Goal: Task Accomplishment & Management: Complete application form

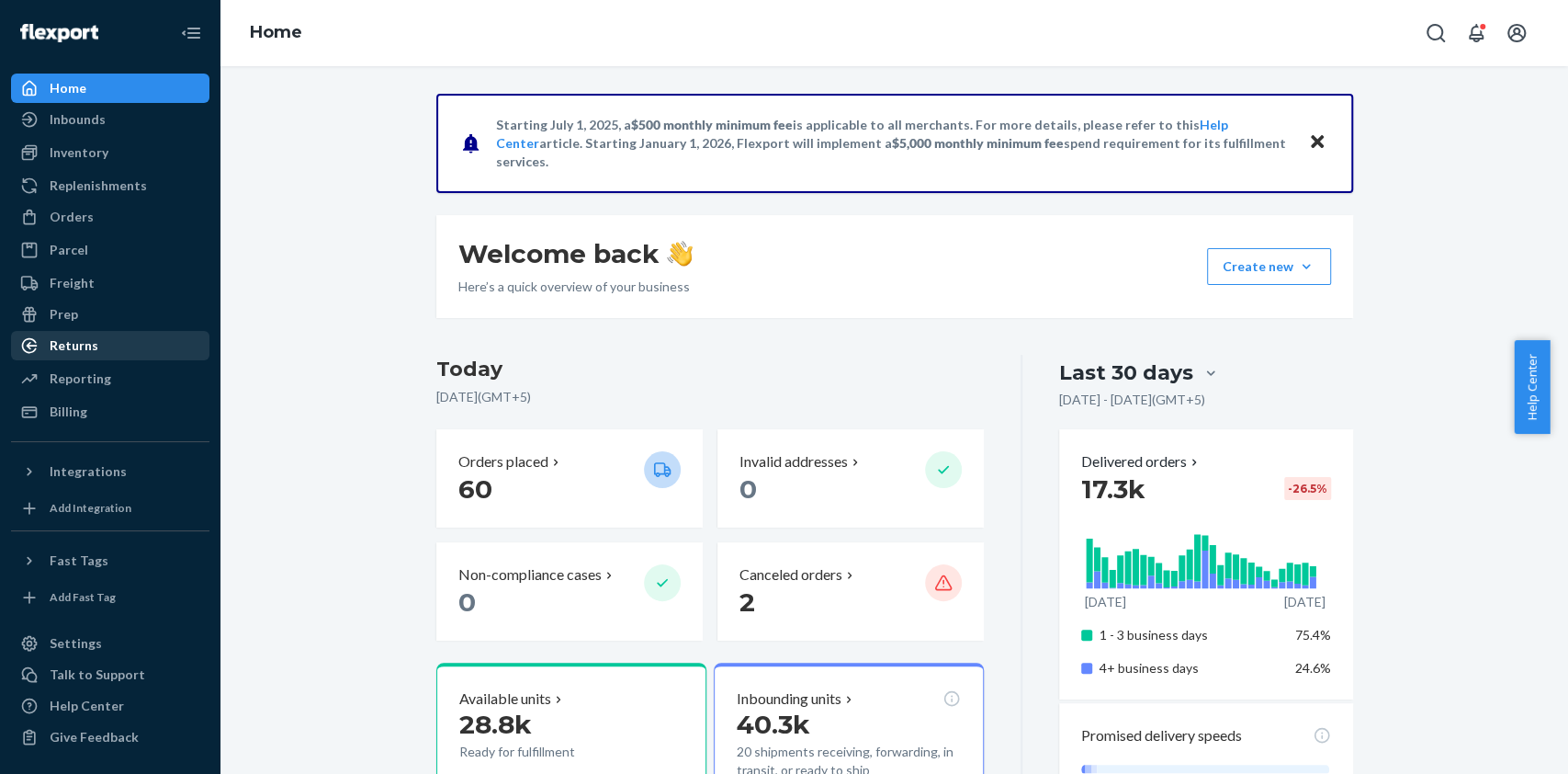
click at [88, 355] on div "Returns" at bounding box center [110, 346] width 194 height 26
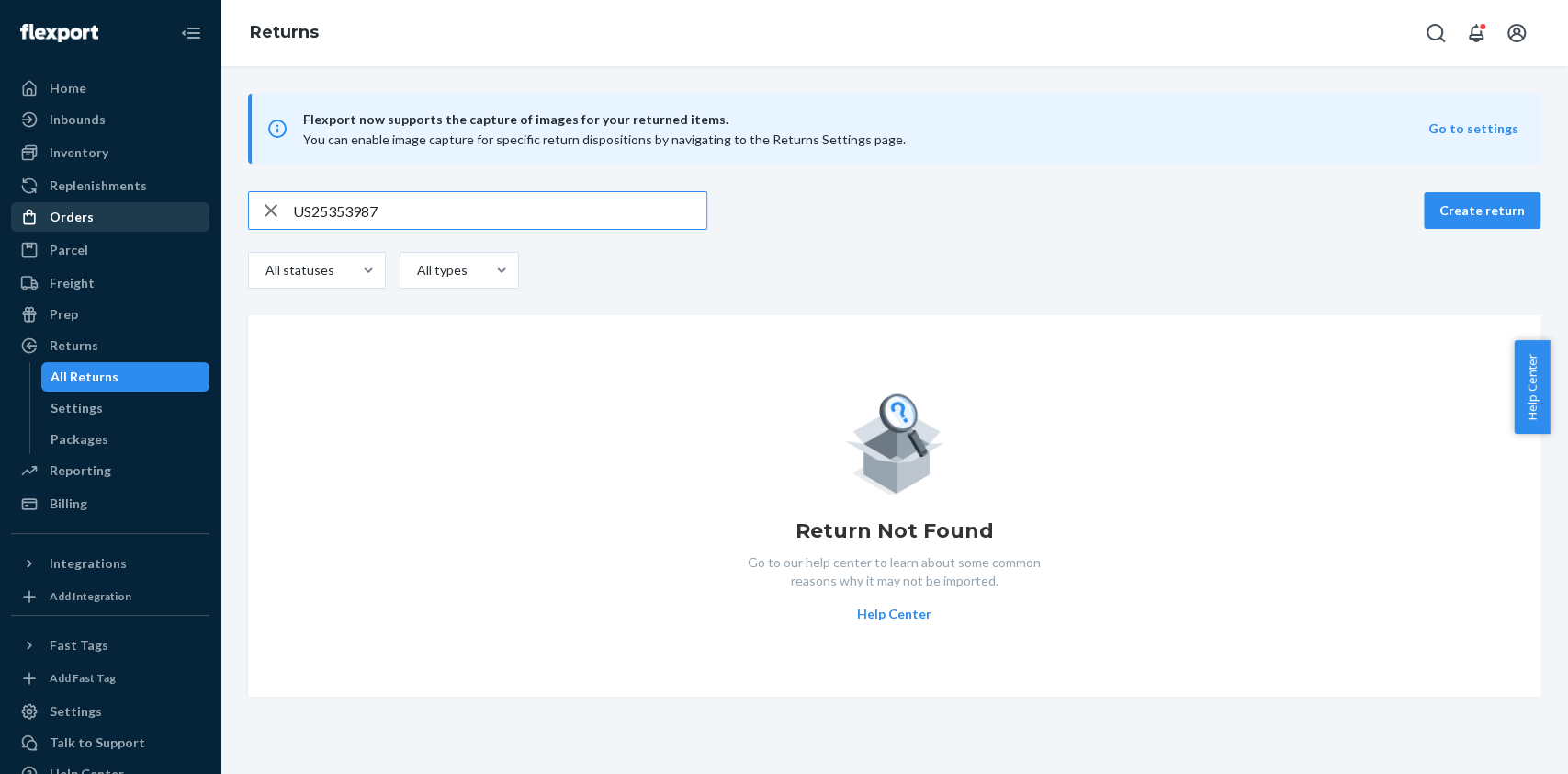
type input "US25353987"
click at [82, 229] on div "Orders" at bounding box center [110, 217] width 194 height 26
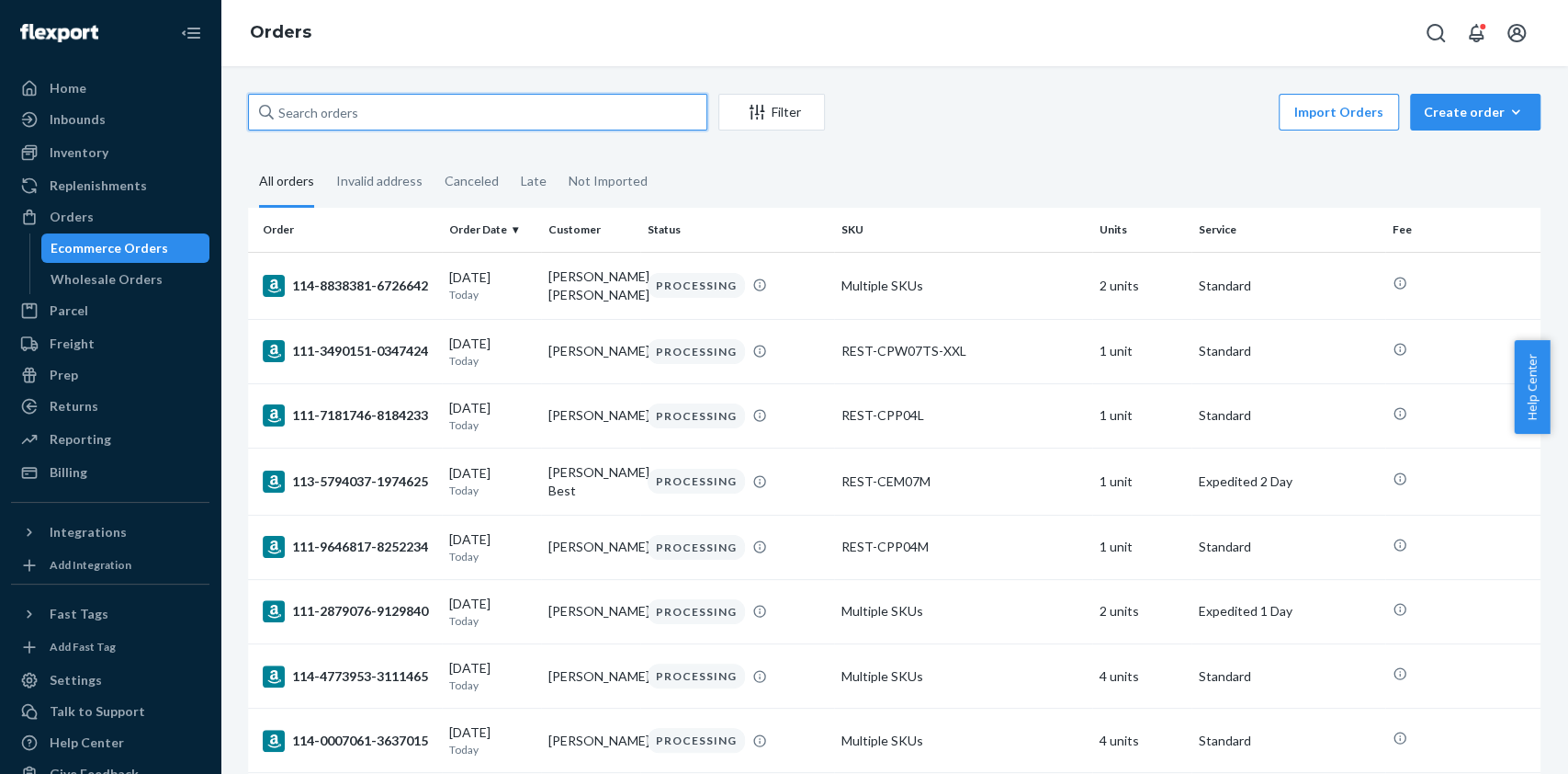
click at [390, 114] on input "text" at bounding box center [477, 112] width 460 height 37
paste input "US25353987"
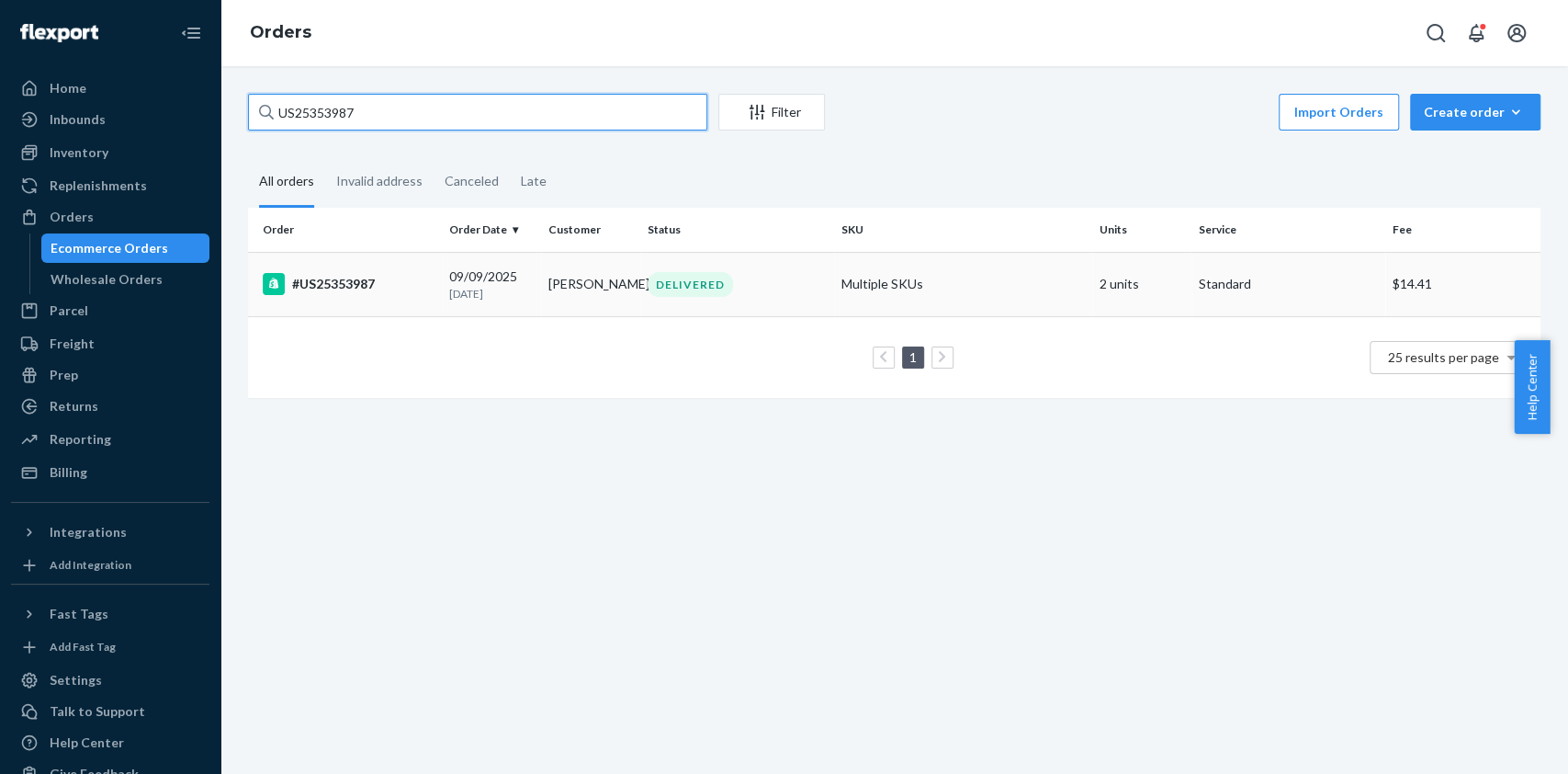
type input "US25353987"
click at [544, 273] on td "Fernando Martinez" at bounding box center [591, 284] width 99 height 64
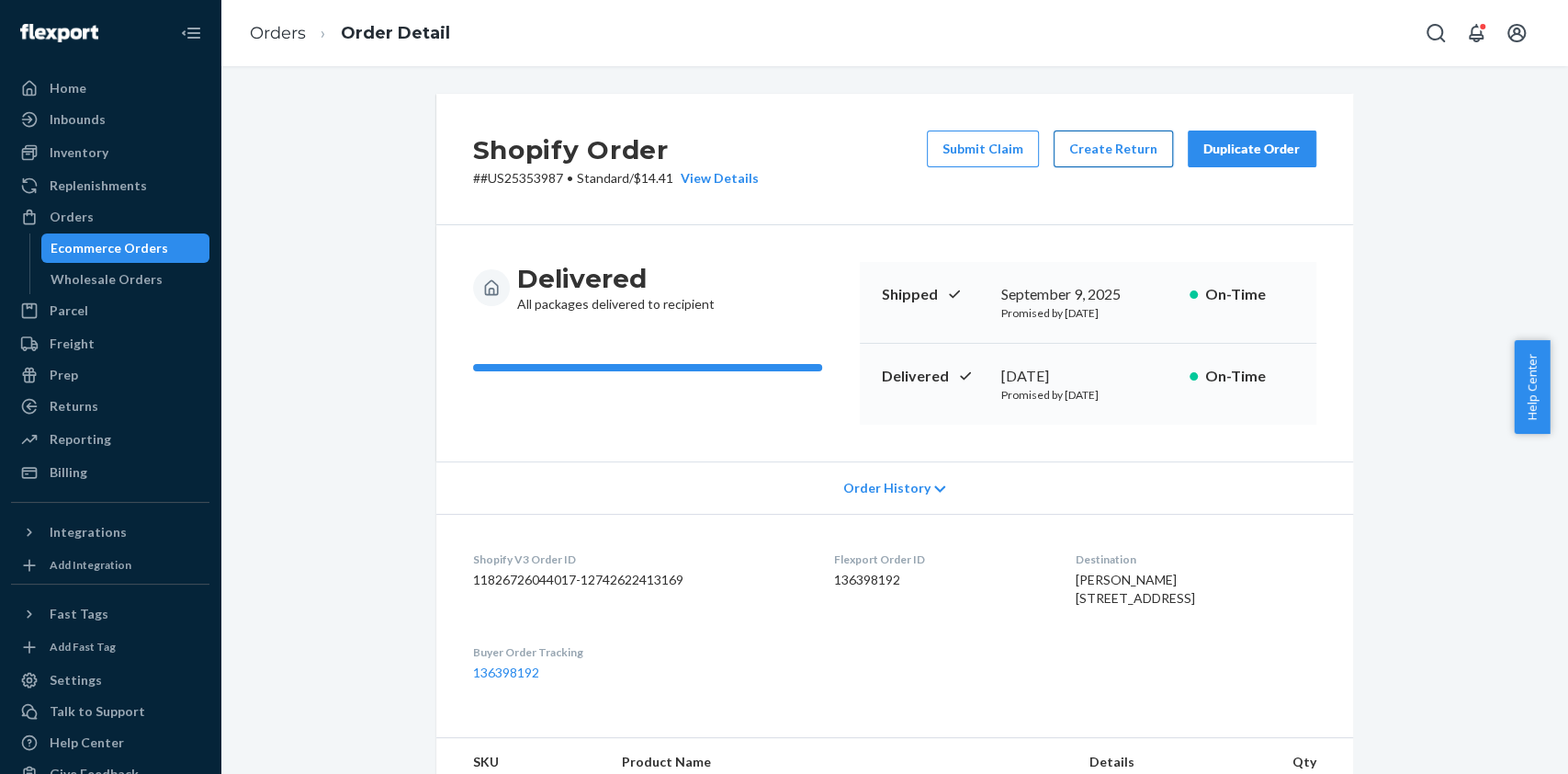
click at [1130, 158] on button "Create Return" at bounding box center [1114, 149] width 120 height 37
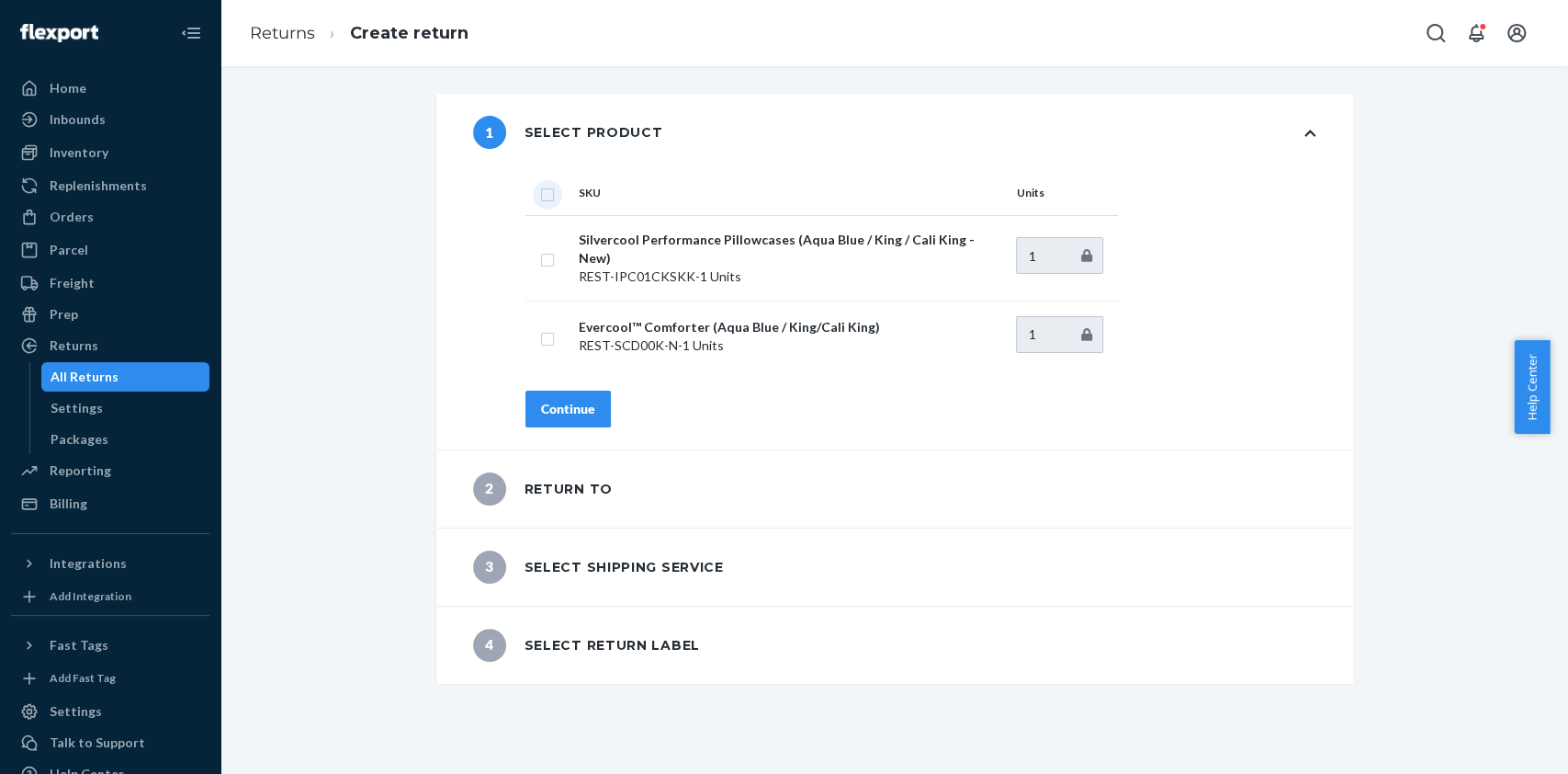
click at [540, 194] on input "checkbox" at bounding box center [547, 192] width 15 height 19
checkbox input "true"
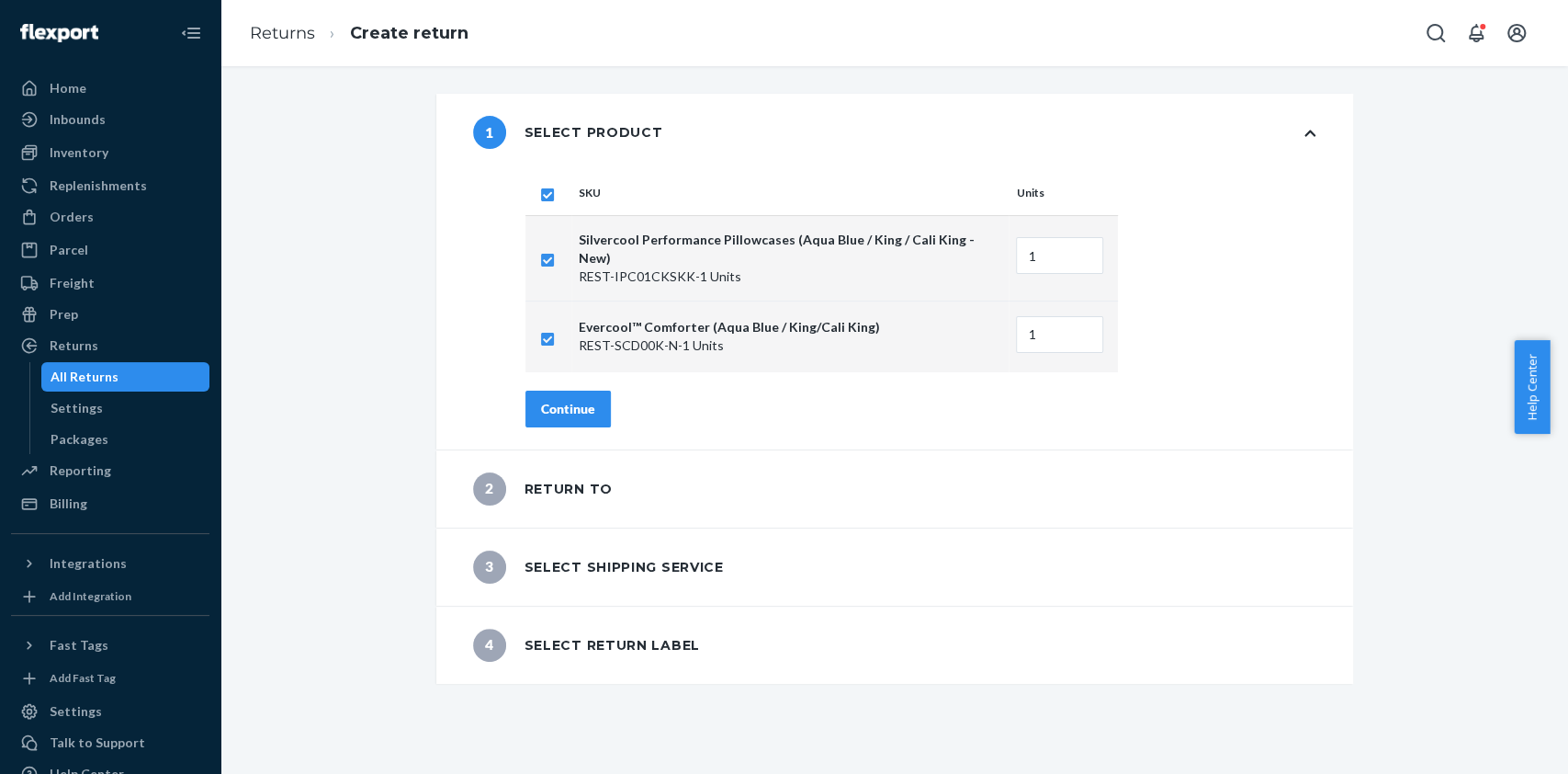
click at [551, 403] on div "Continue" at bounding box center [568, 409] width 54 height 18
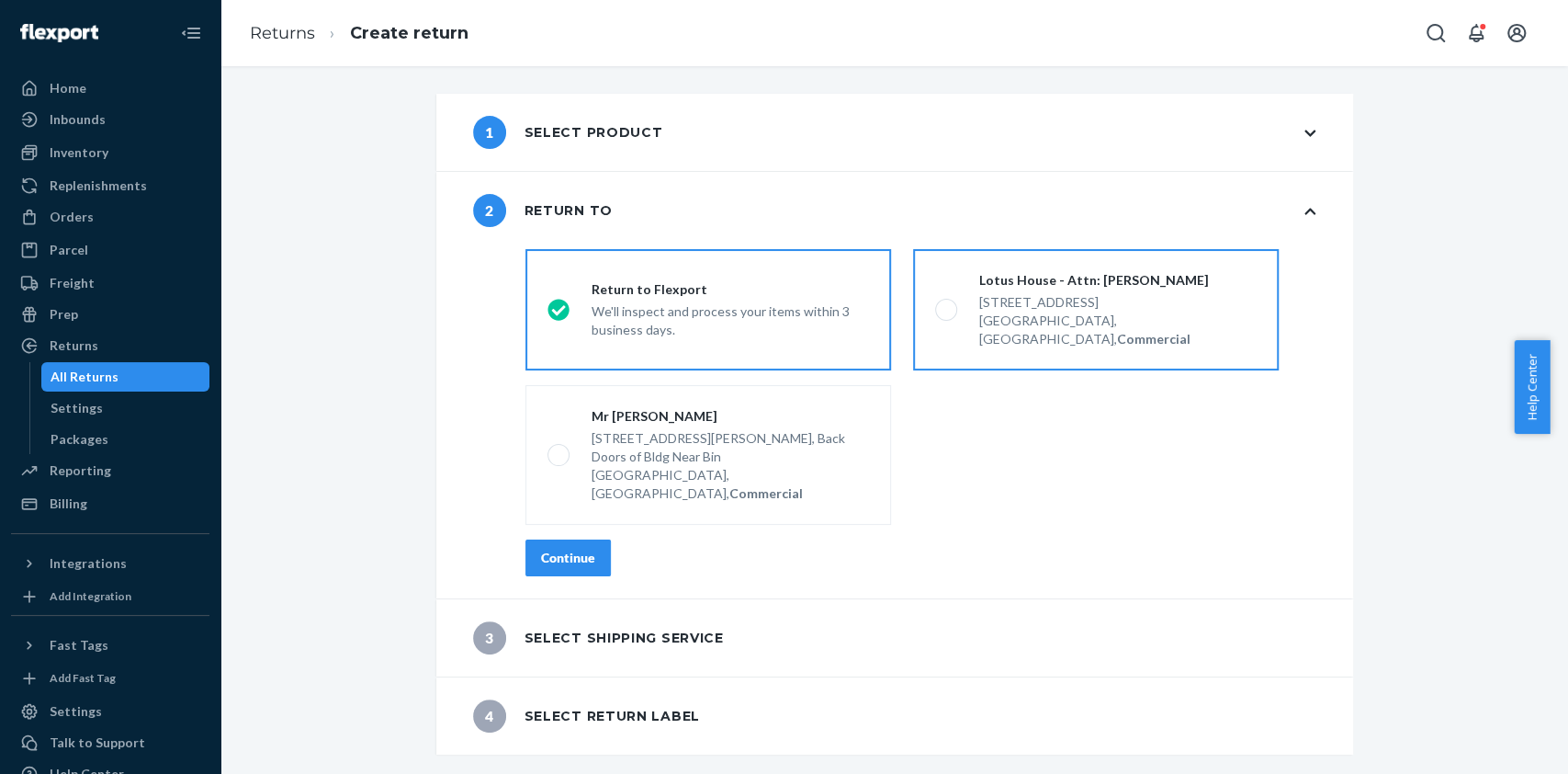
click at [1129, 287] on div "Lotus House - Attn: [PERSON_NAME]" at bounding box center [1117, 280] width 277 height 18
click at [947, 304] on input "Lotus House - Attn: [PERSON_NAME] [STREET_ADDRESS], Commercial" at bounding box center [941, 310] width 12 height 12
radio input "true"
click at [557, 548] on div "Continue" at bounding box center [568, 557] width 54 height 18
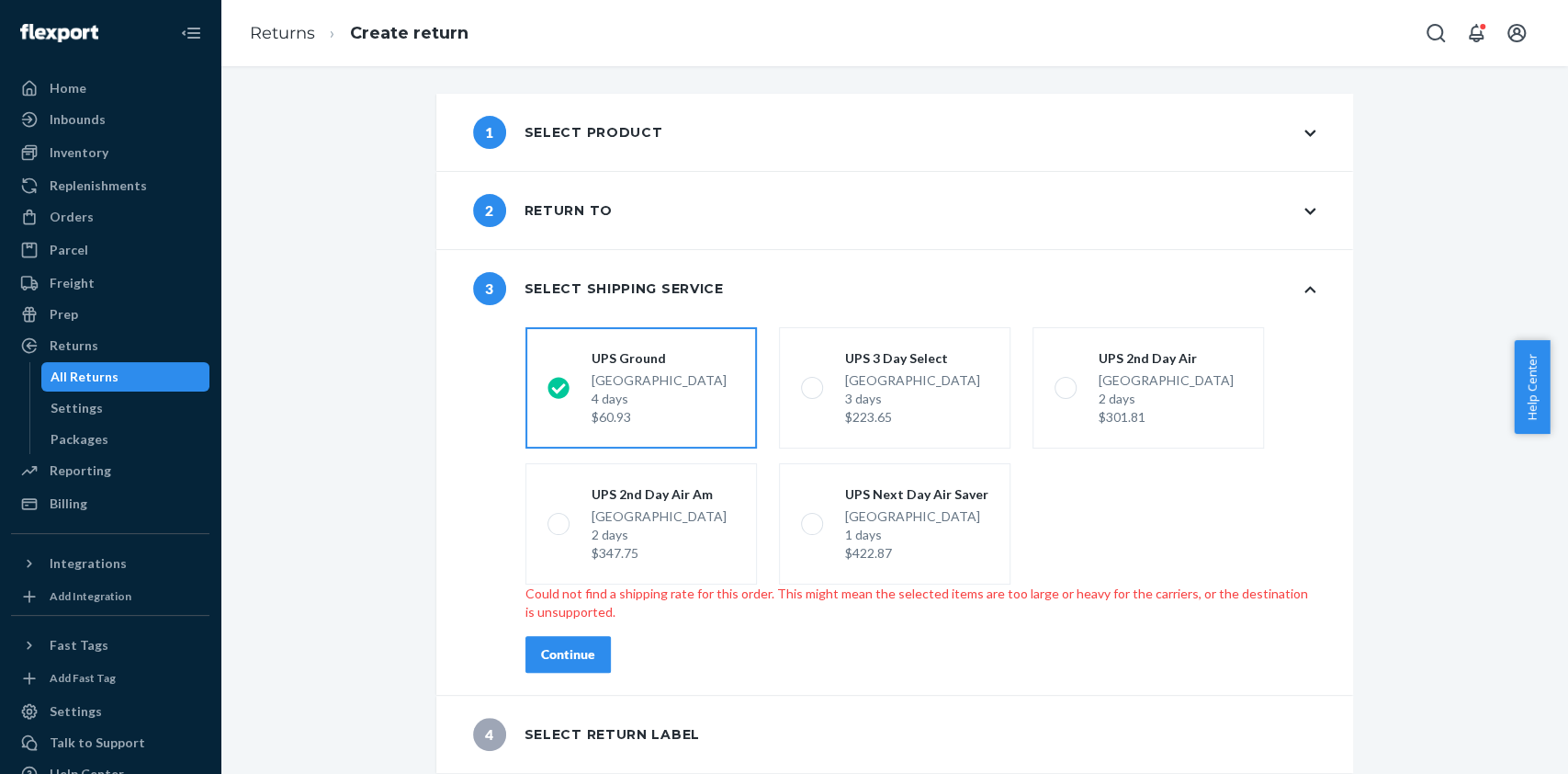
click at [531, 134] on div "1 Select product" at bounding box center [568, 133] width 190 height 33
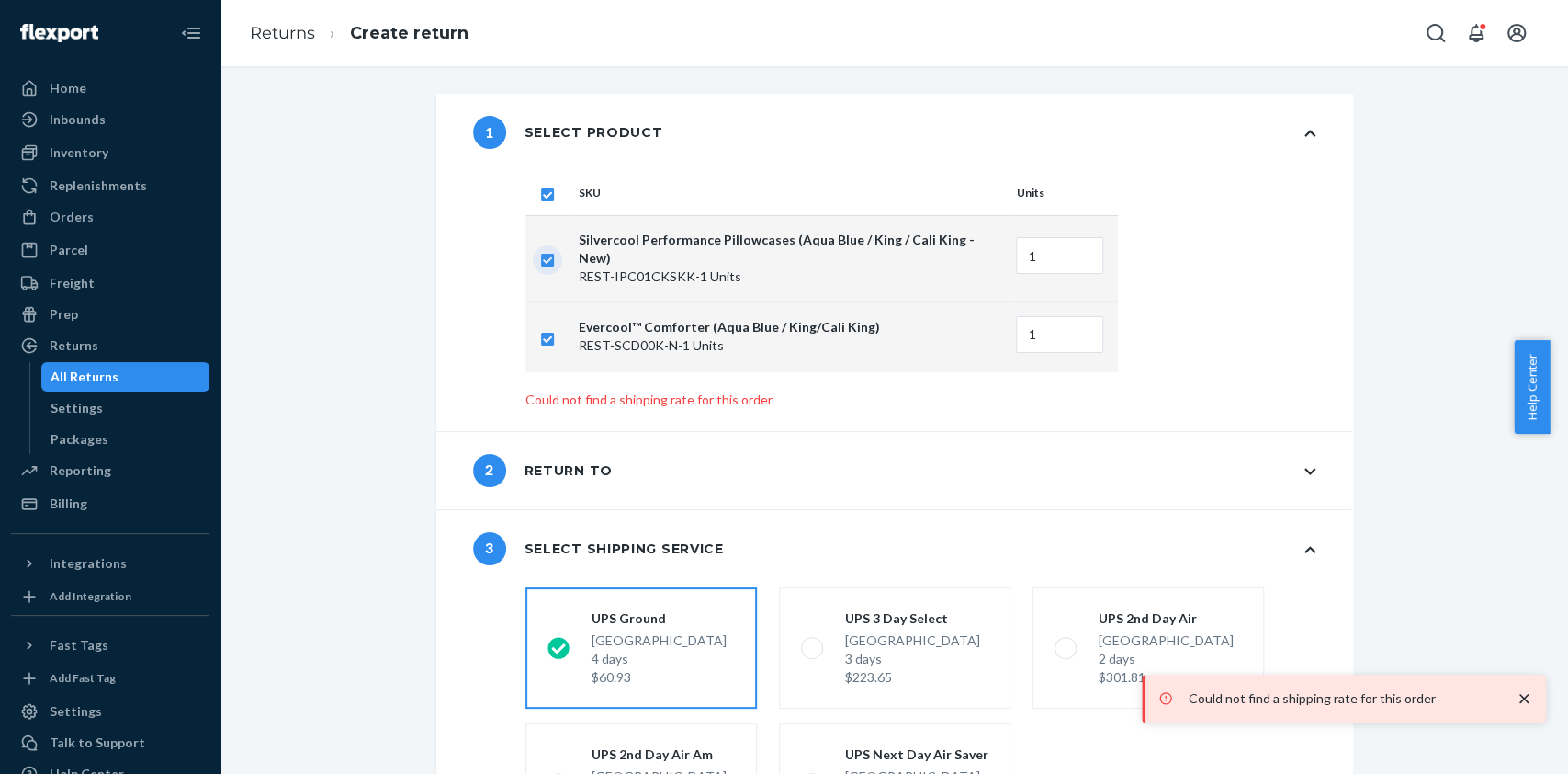
click at [540, 253] on input "checkbox" at bounding box center [547, 257] width 15 height 19
checkbox input "false"
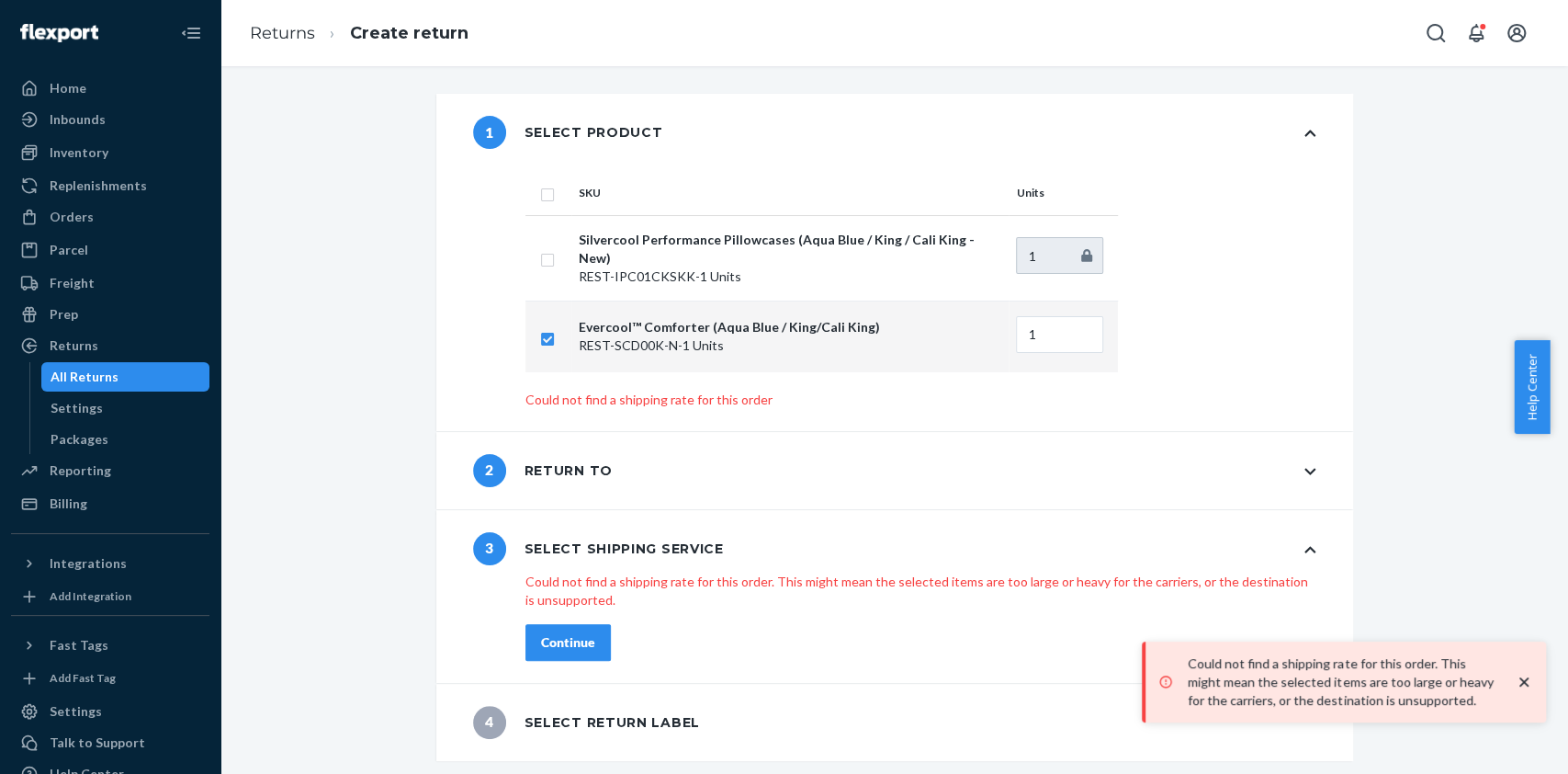
click at [598, 450] on div "2 Return to" at bounding box center [895, 471] width 917 height 77
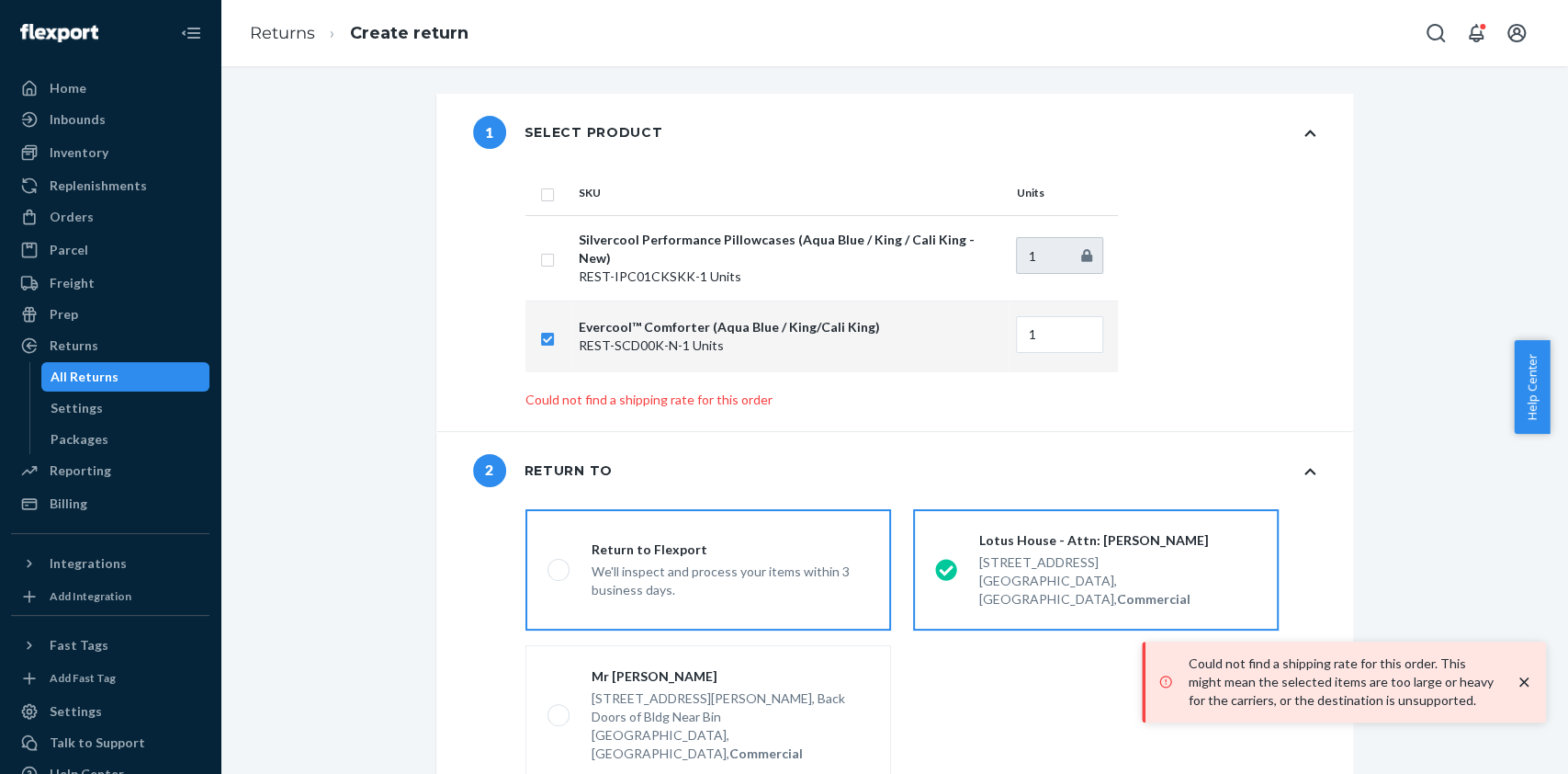
scroll to position [214, 0]
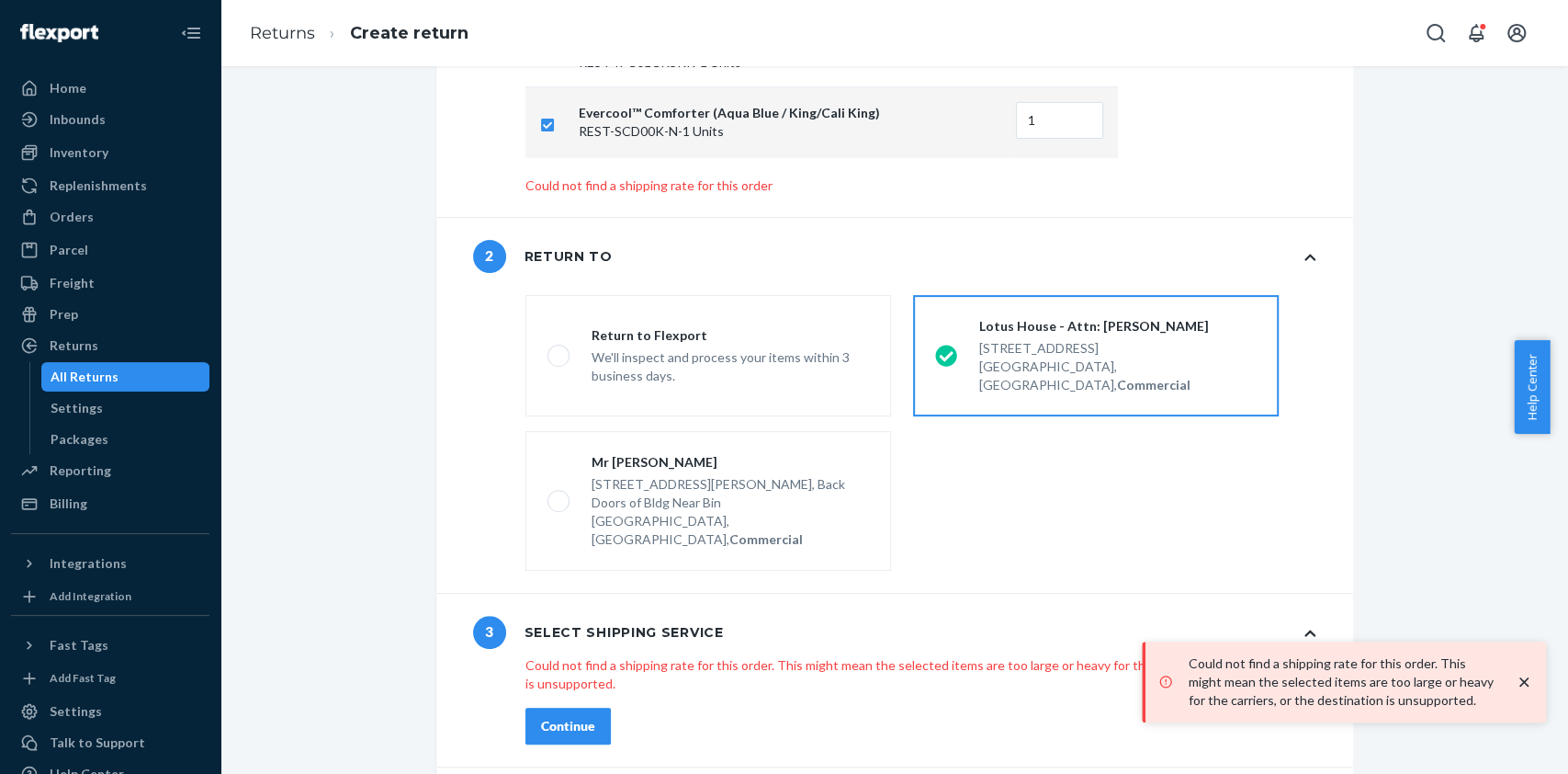
click at [694, 616] on div "3 Select shipping service" at bounding box center [599, 632] width 251 height 33
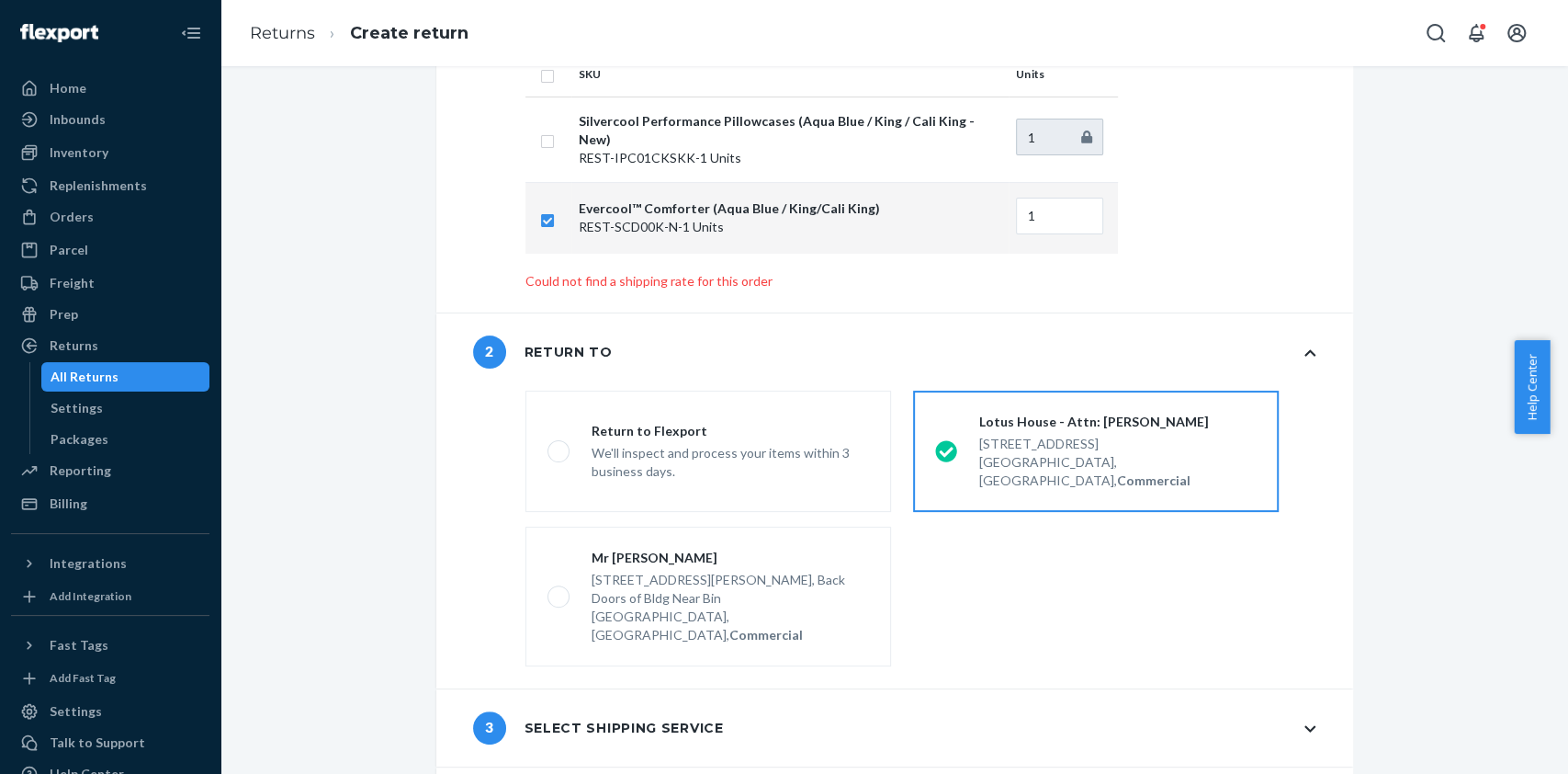
click at [637, 711] on div "3 Select shipping service" at bounding box center [599, 728] width 251 height 33
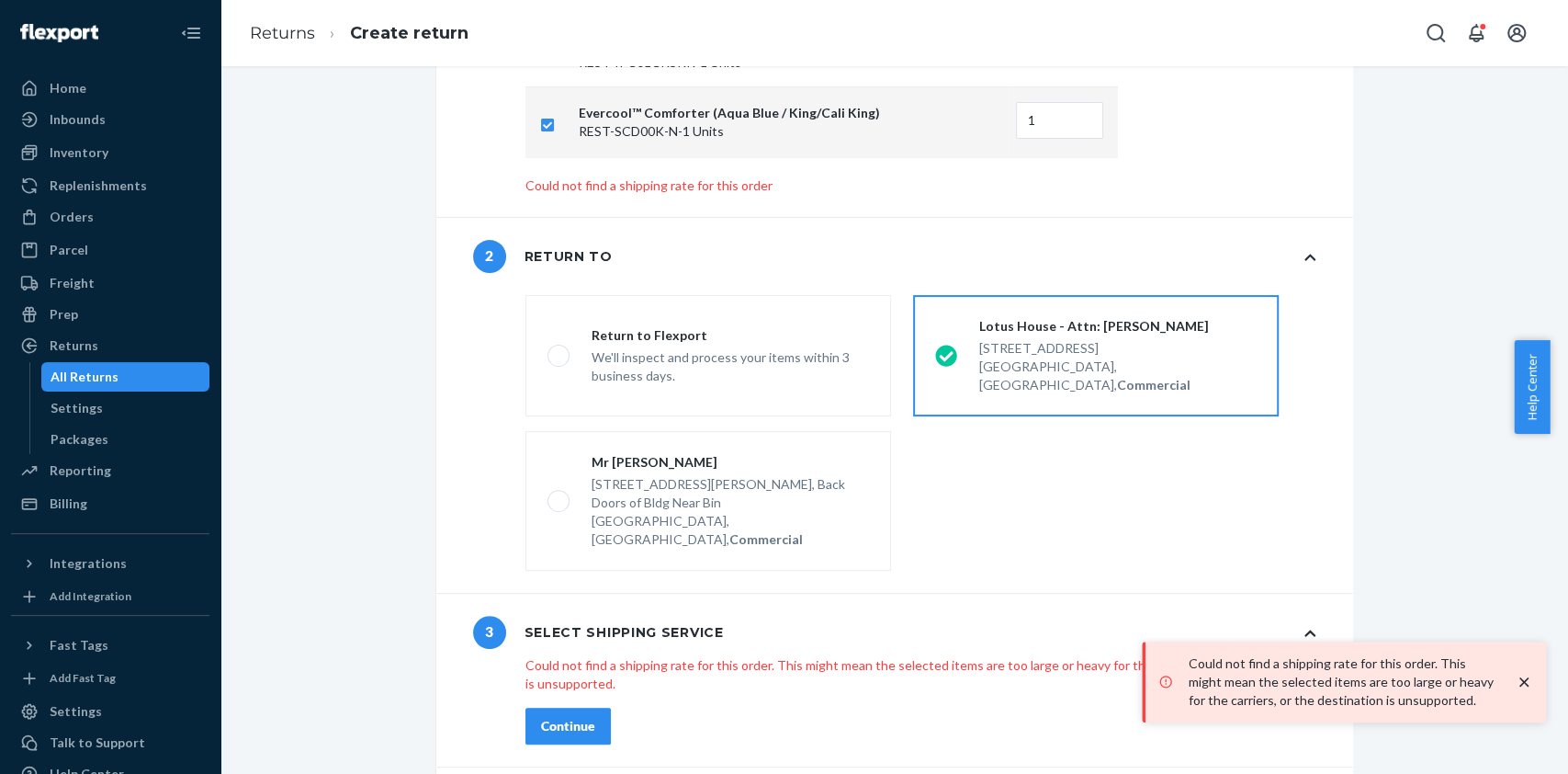
click at [568, 708] on button "Continue" at bounding box center [568, 726] width 86 height 37
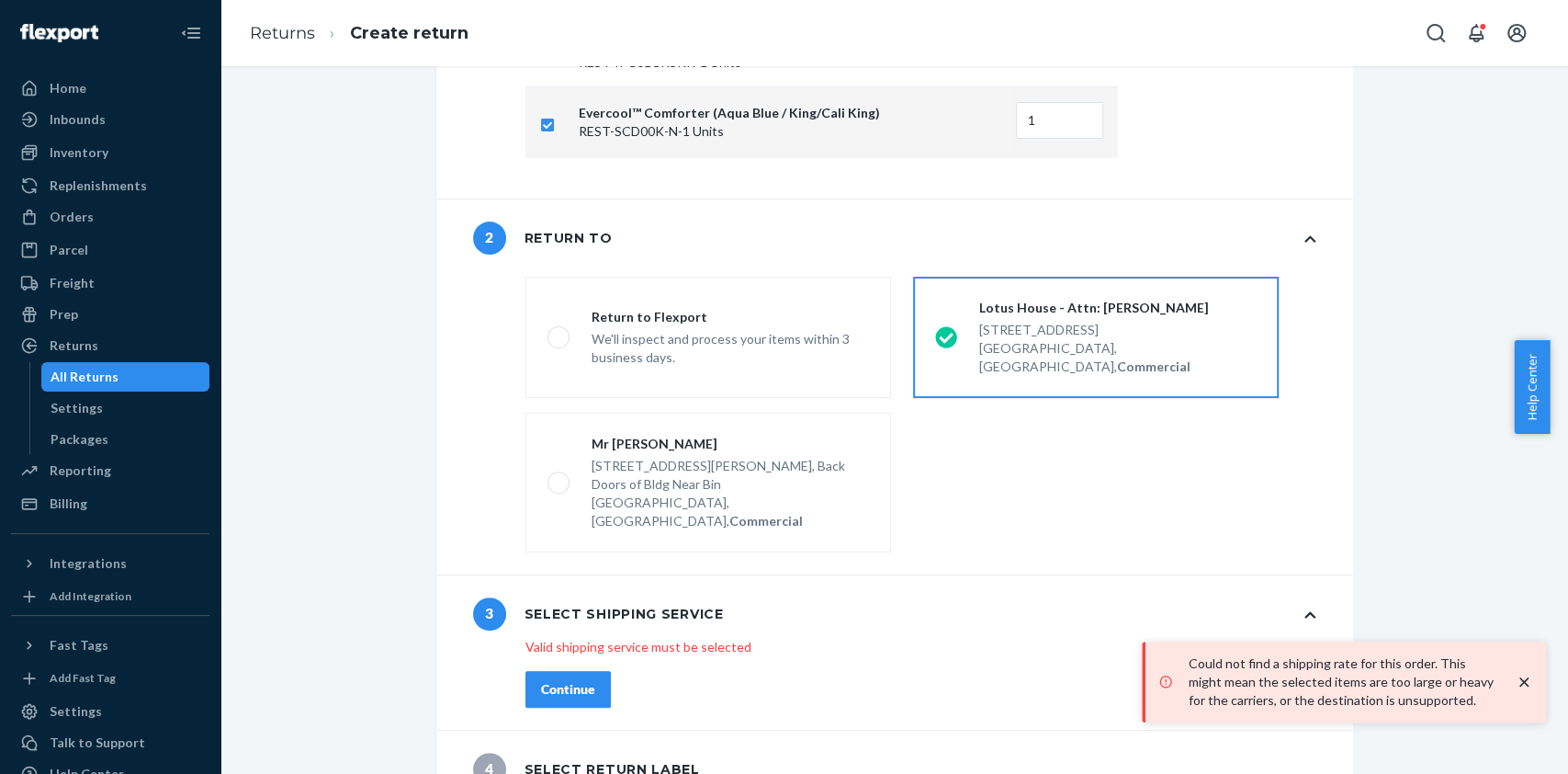
scroll to position [177, 0]
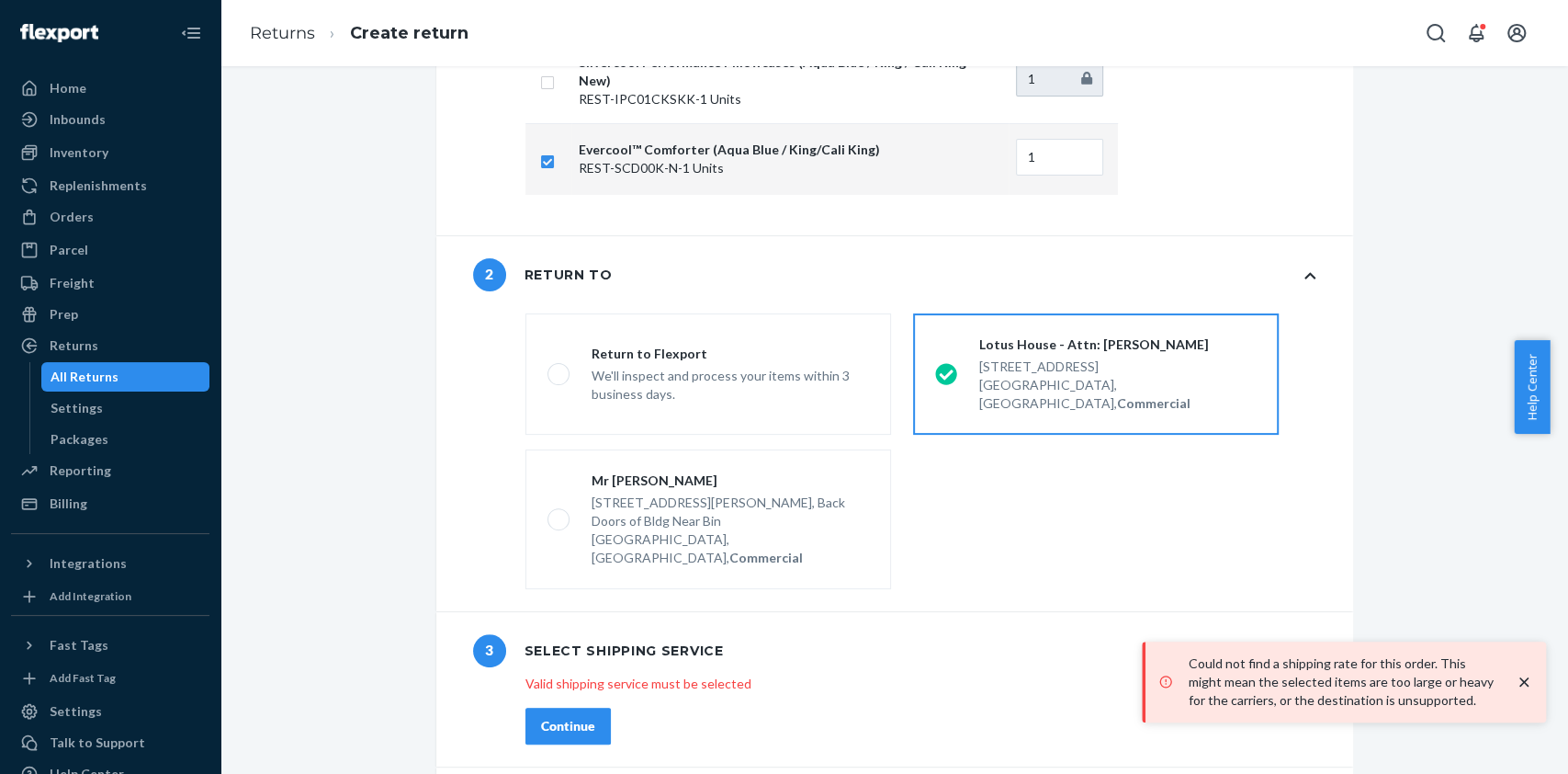
click at [568, 708] on button "Continue" at bounding box center [568, 726] width 86 height 37
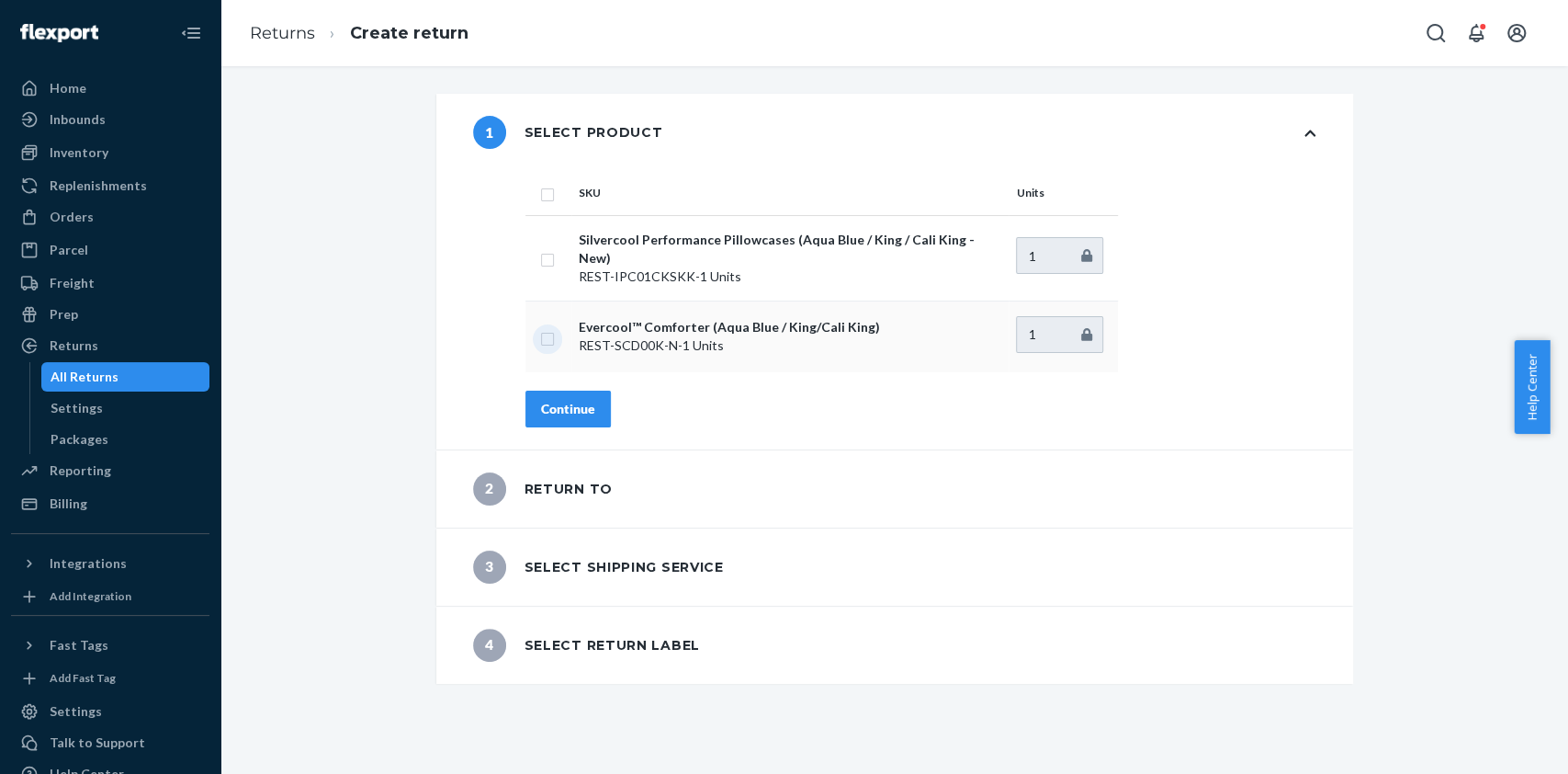
click at [540, 327] on input "checkbox" at bounding box center [547, 336] width 15 height 19
checkbox input "true"
click at [549, 400] on div "Continue" at bounding box center [568, 409] width 54 height 18
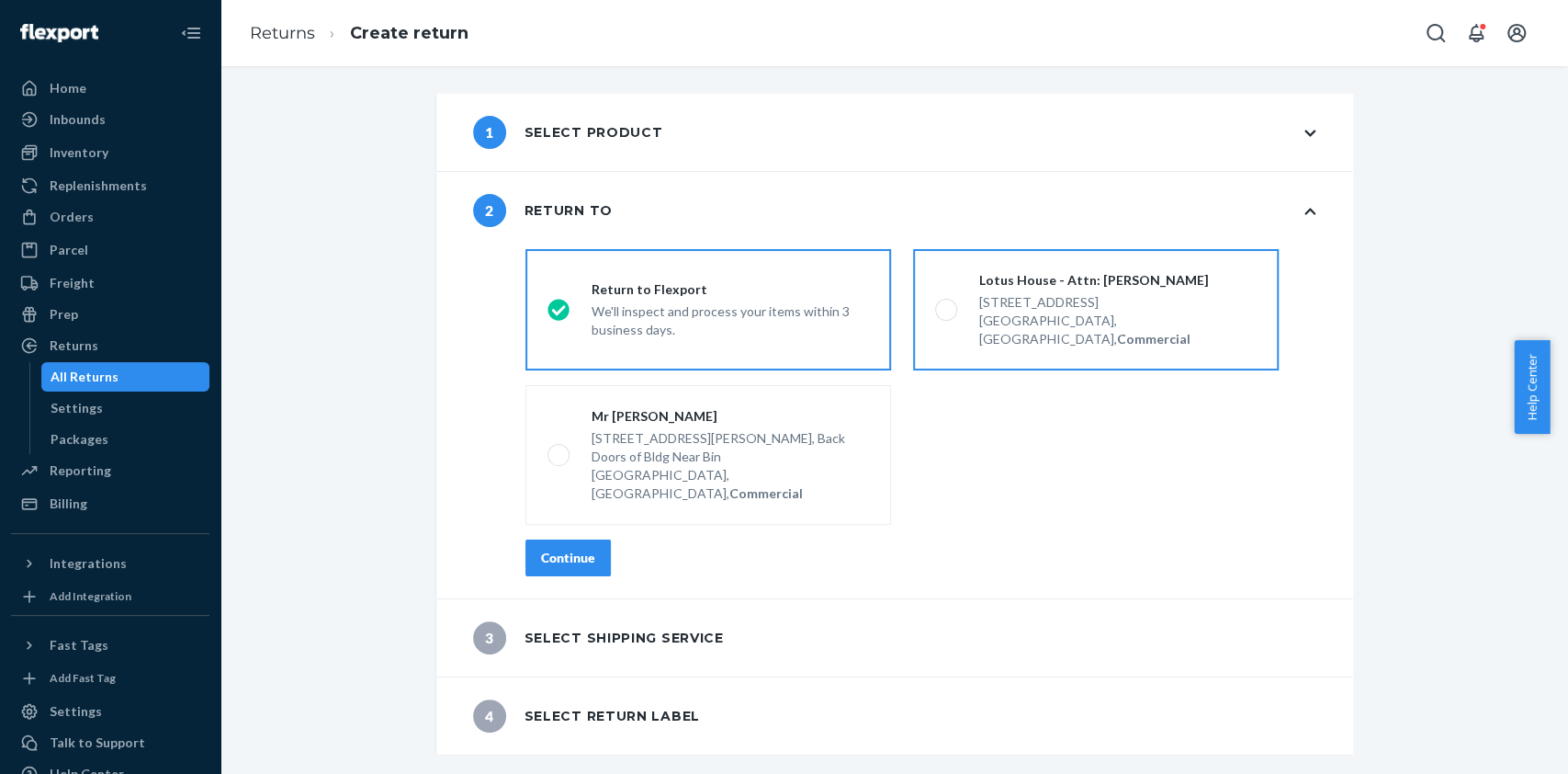
click at [983, 286] on div "Lotus House - Attn: [PERSON_NAME]" at bounding box center [1117, 280] width 277 height 18
click at [947, 304] on input "Lotus House - Attn: [PERSON_NAME] [STREET_ADDRESS], Commercial" at bounding box center [941, 310] width 12 height 12
radio input "true"
click at [570, 548] on div "Continue" at bounding box center [568, 557] width 54 height 18
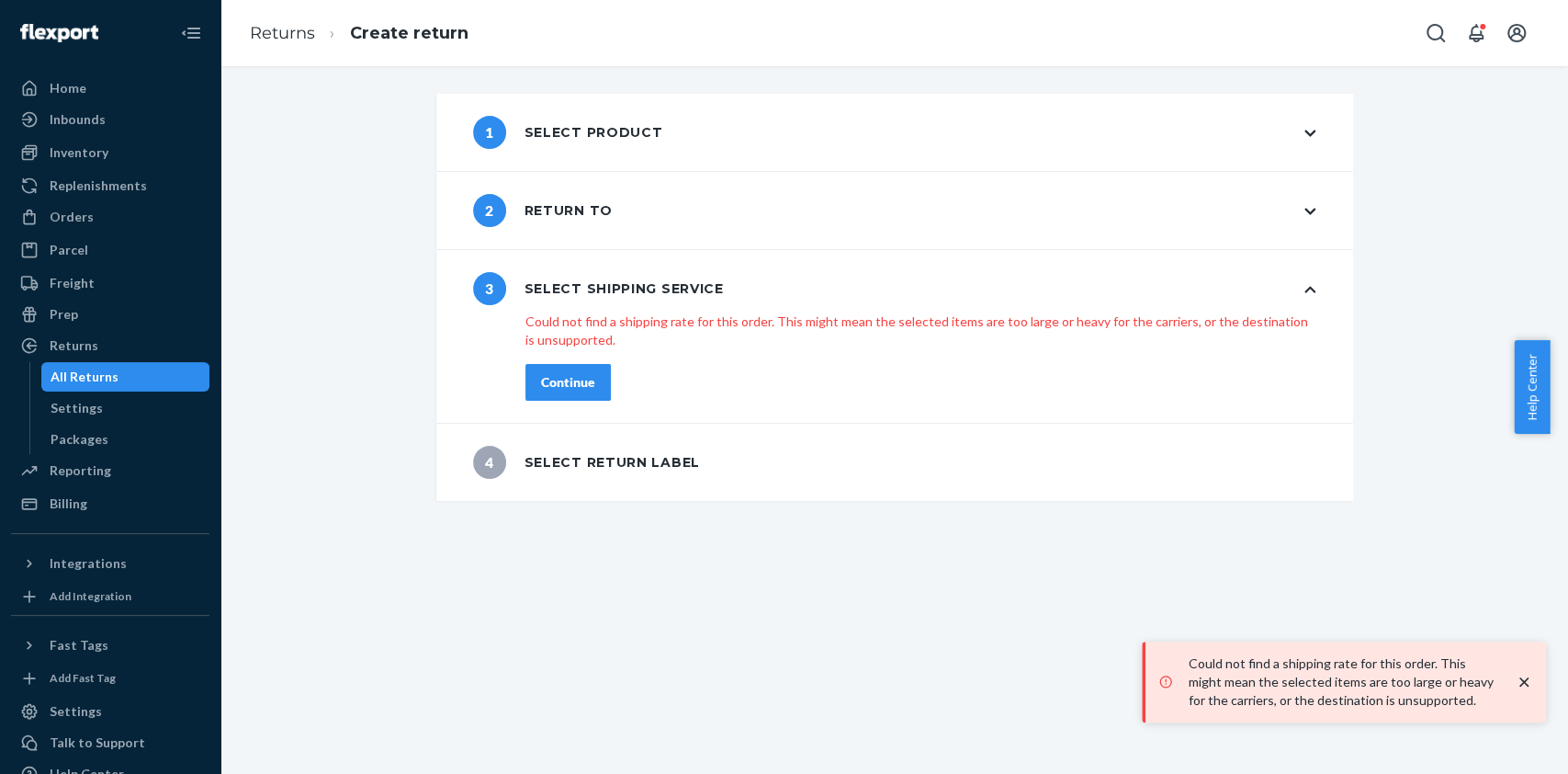
click at [556, 406] on div "shippingRatesRadioGroup Could not find a shipping rate for this order. This mig…" at bounding box center [920, 371] width 863 height 103
click at [580, 390] on div "Continue" at bounding box center [568, 382] width 54 height 18
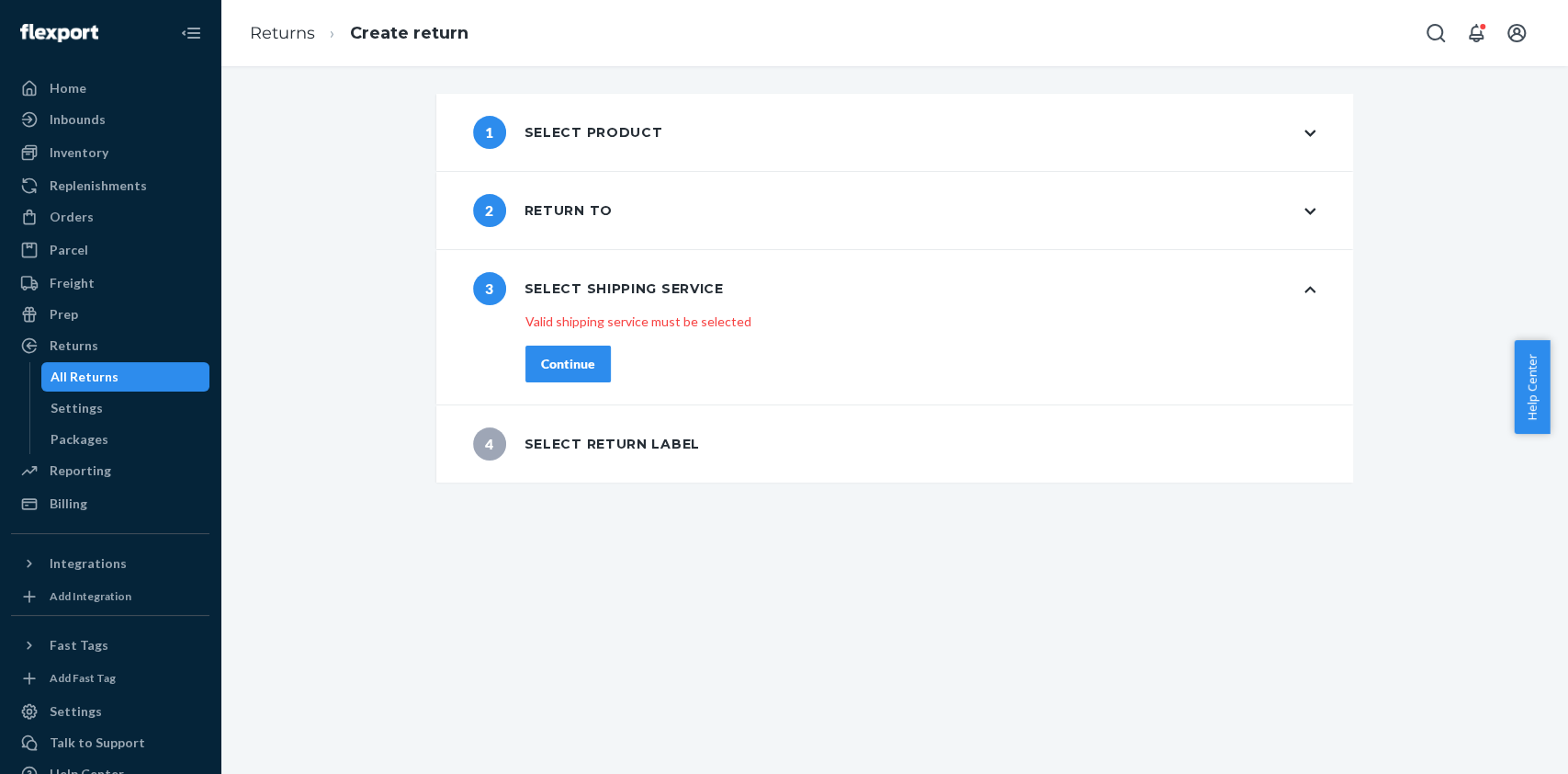
click at [541, 366] on div "Continue" at bounding box center [568, 364] width 54 height 18
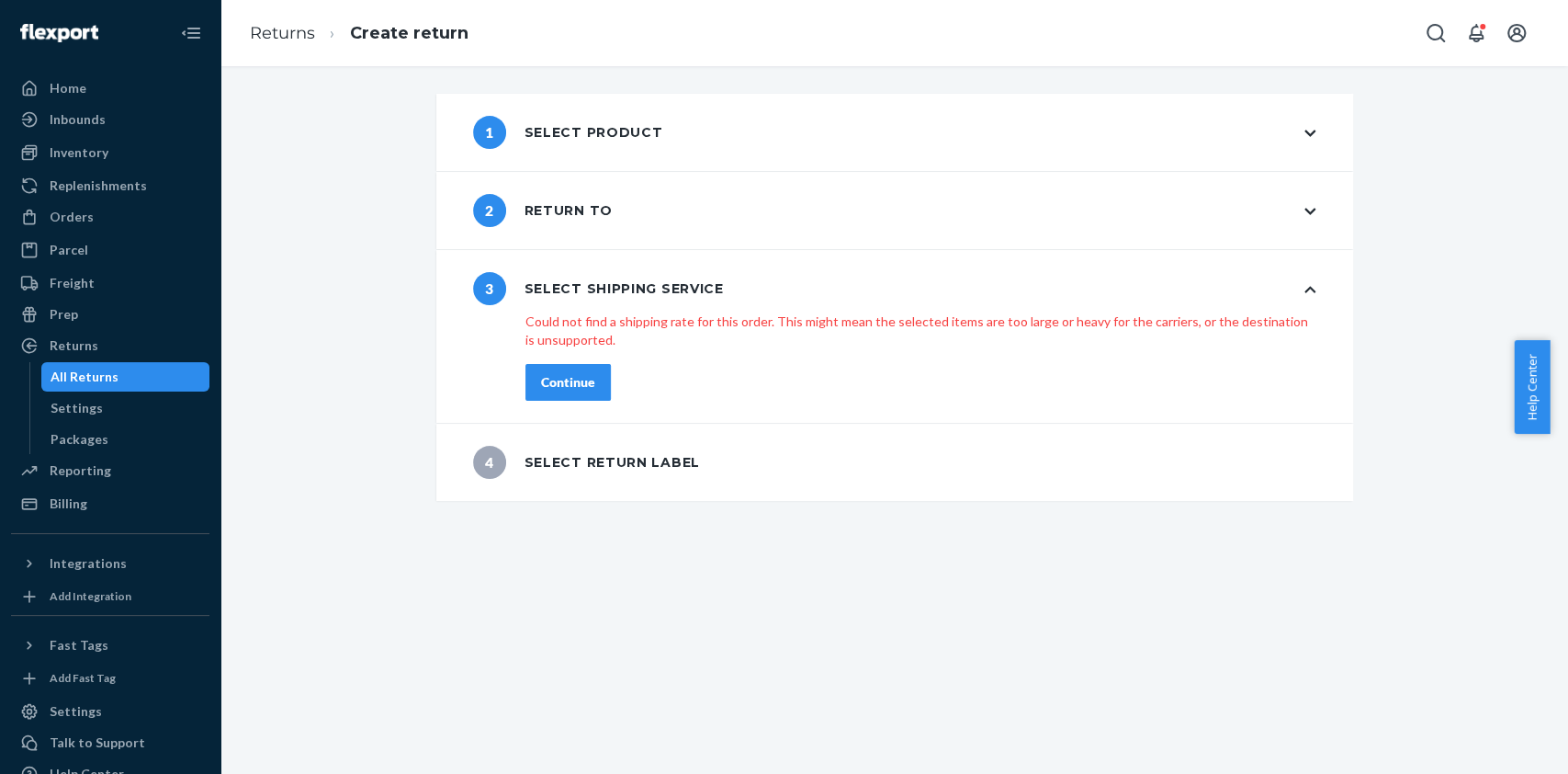
click at [626, 244] on div "2 Return to" at bounding box center [895, 210] width 917 height 77
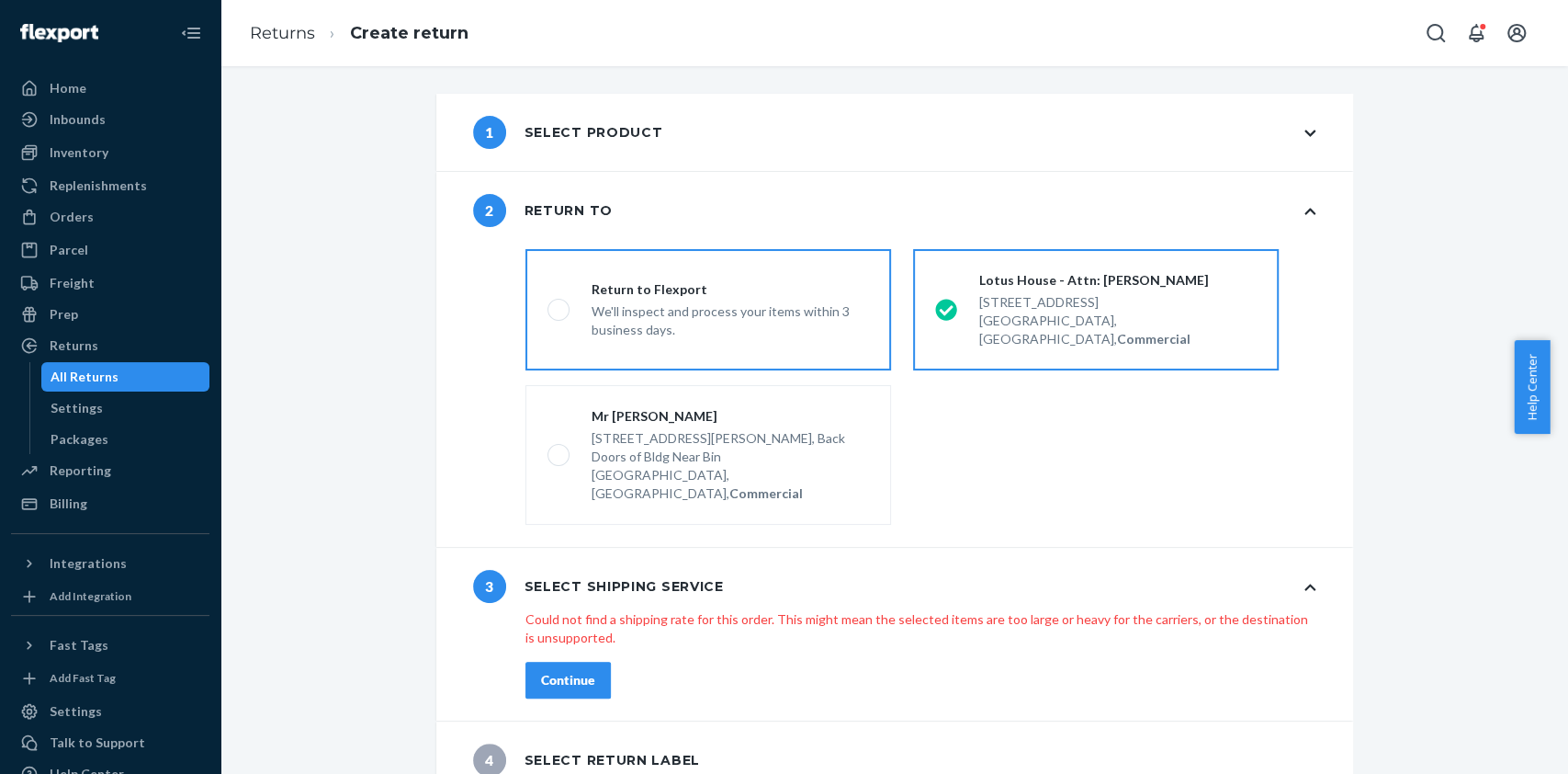
click at [569, 320] on div "Return to Flexport We'll inspect and process your items within 3 business days." at bounding box center [719, 310] width 299 height 59
click at [559, 316] on input "Return to Flexport We'll inspect and process your items within 3 business days." at bounding box center [553, 310] width 12 height 12
radio input "true"
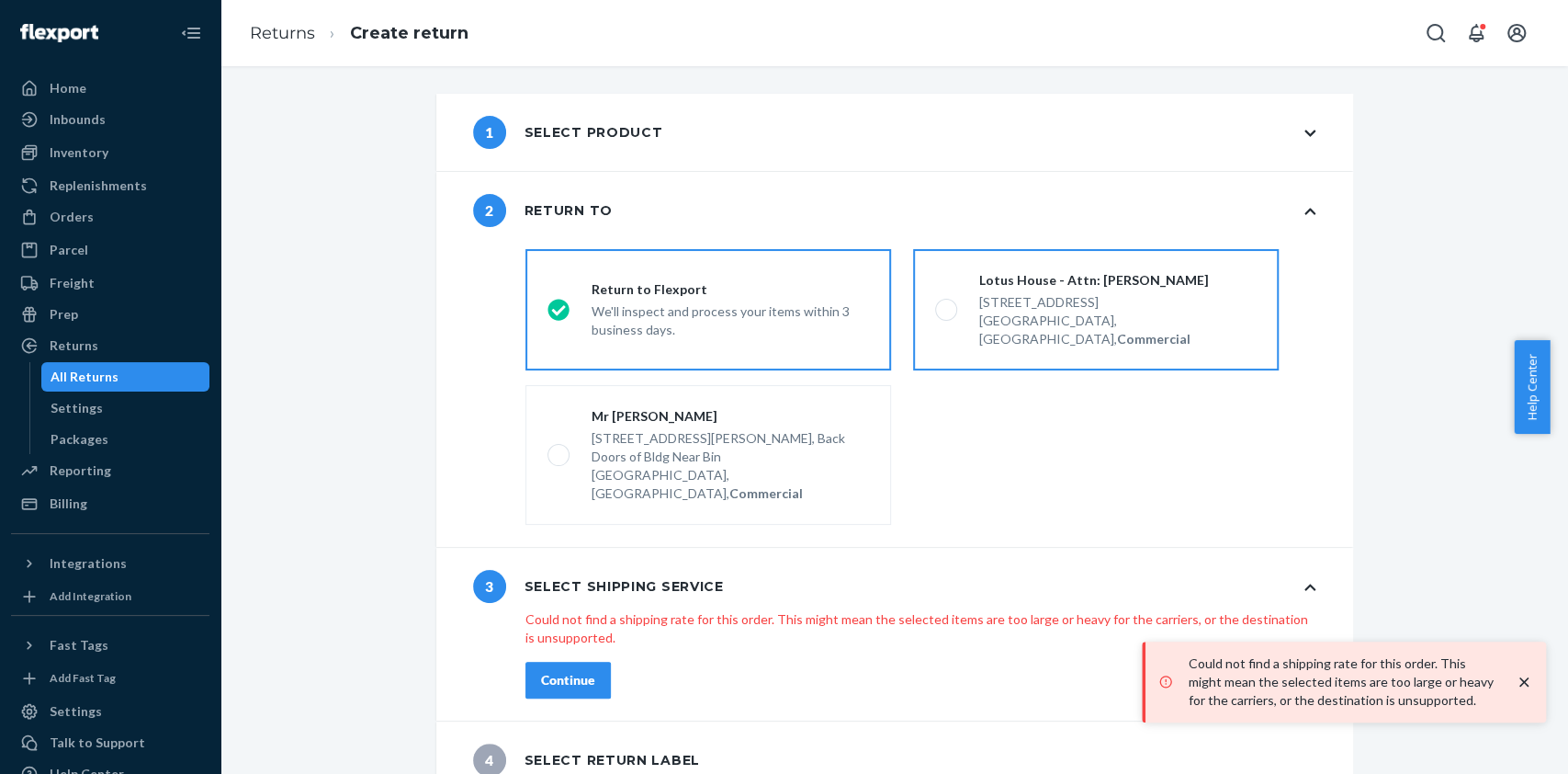
click at [1024, 291] on div "[STREET_ADDRESS], Commercial" at bounding box center [1117, 319] width 277 height 59
click at [947, 304] on input "Lotus House - Attn: [PERSON_NAME] [STREET_ADDRESS], Commercial" at bounding box center [941, 310] width 12 height 12
radio input "true"
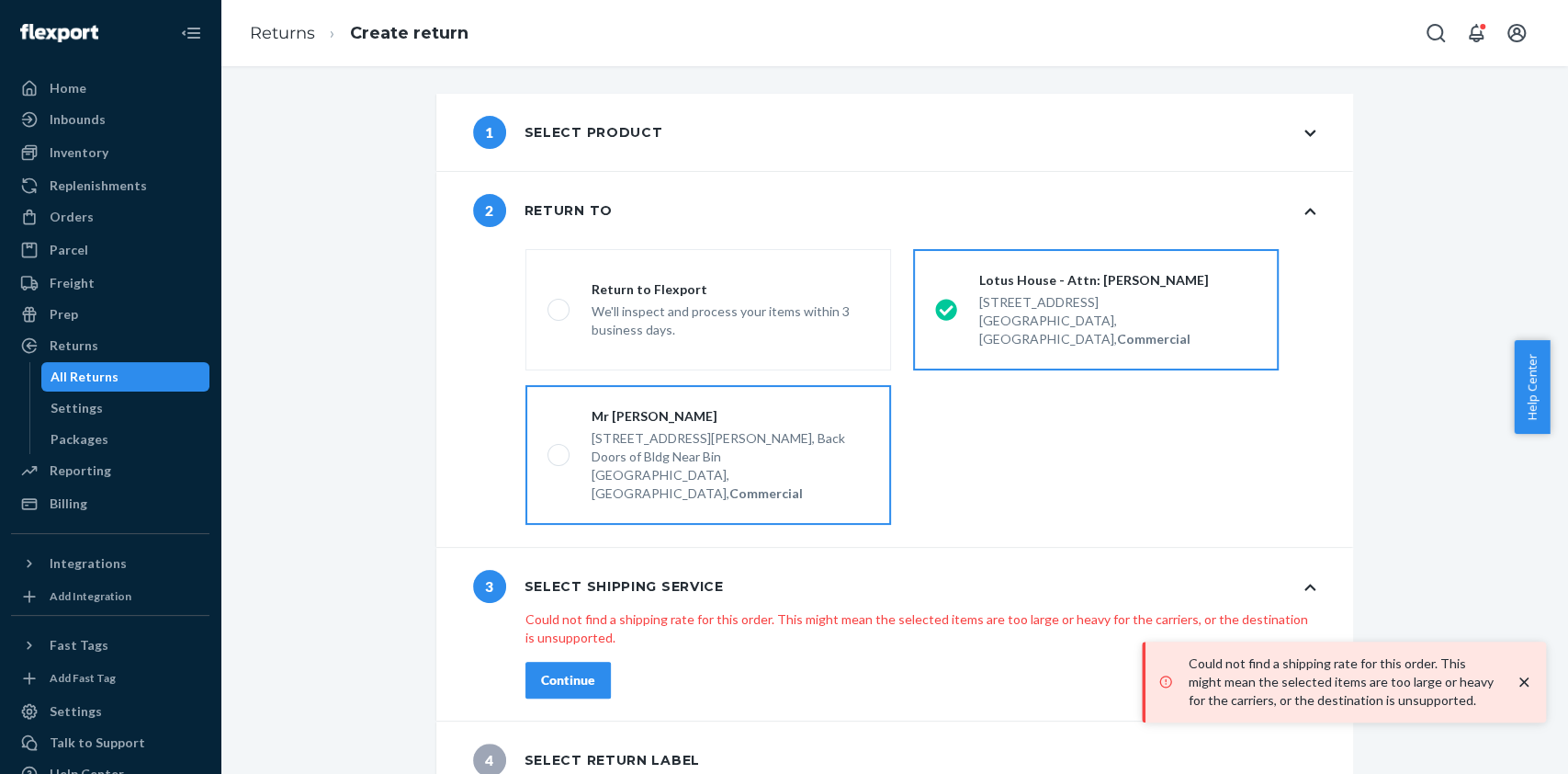
click at [731, 426] on div "[STREET_ADDRESS][PERSON_NAME], Back Doors of Bldg Near [GEOGRAPHIC_DATA], [GEOG…" at bounding box center [730, 464] width 277 height 77
click at [559, 450] on input "Mr [PERSON_NAME] [STREET_ADDRESS][PERSON_NAME], Commercial" at bounding box center [553, 455] width 12 height 12
radio input "true"
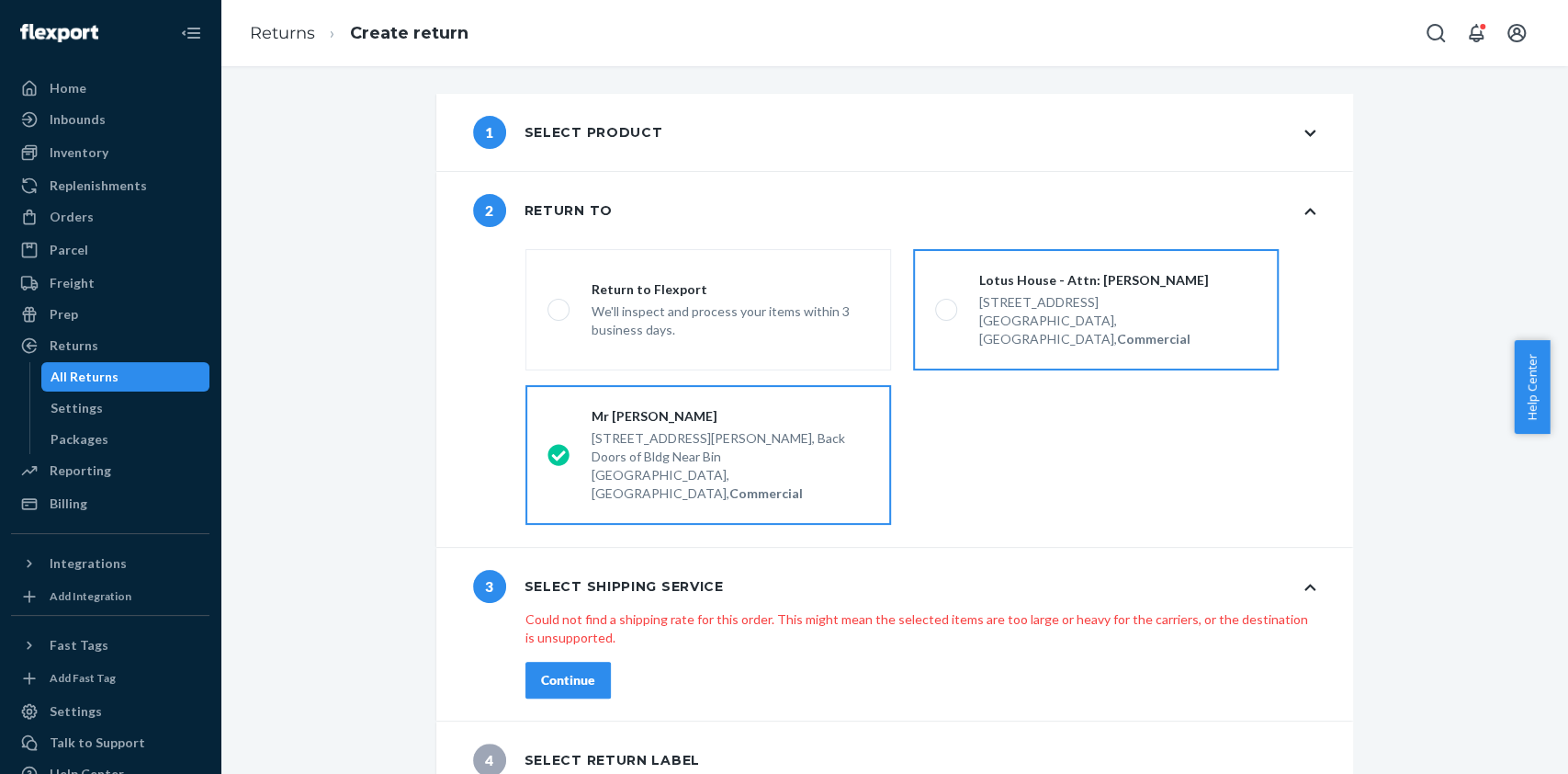
click at [965, 315] on div "Lotus House - Attn: [PERSON_NAME] [STREET_ADDRESS], Commercial" at bounding box center [1106, 310] width 299 height 77
click at [947, 315] on input "Lotus House - Attn: [PERSON_NAME] [STREET_ADDRESS], Commercial" at bounding box center [941, 310] width 12 height 12
radio input "true"
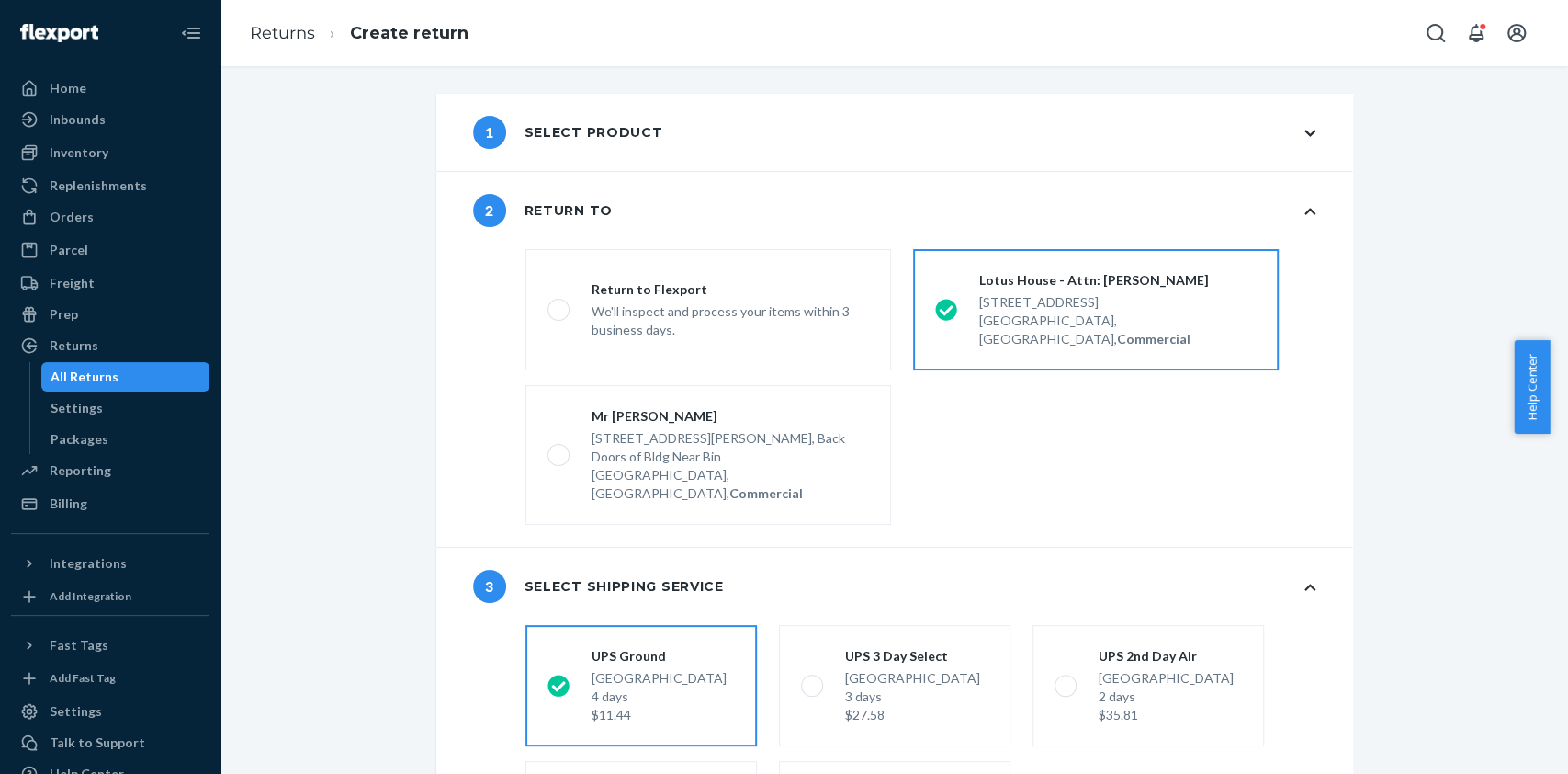
scroll to position [204, 0]
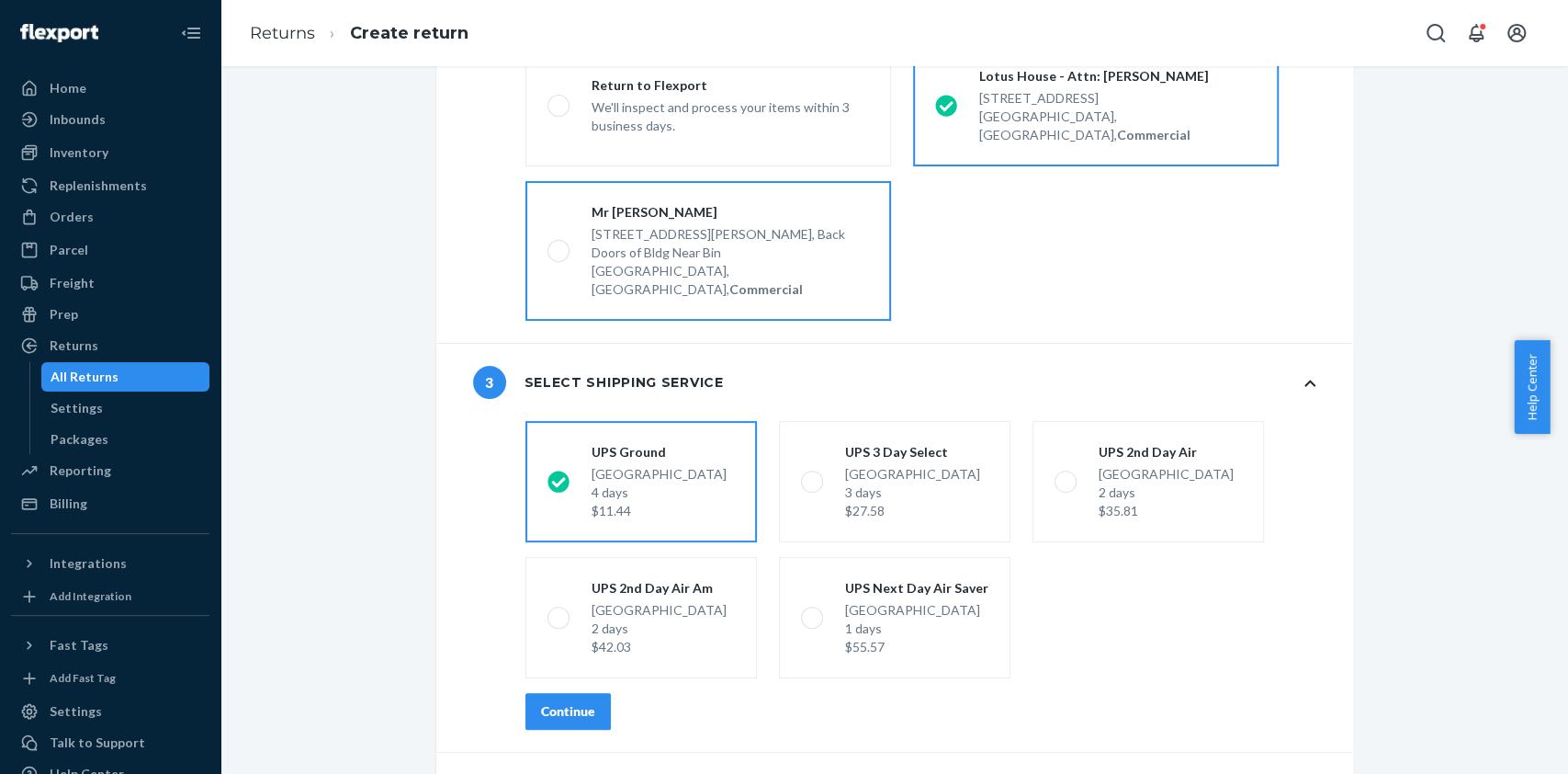
click at [775, 225] on div "[STREET_ADDRESS][PERSON_NAME], Back Doors of Bldg Near Bin" at bounding box center [730, 243] width 277 height 37
click at [559, 245] on input "Mr [PERSON_NAME] [STREET_ADDRESS][PERSON_NAME], Commercial" at bounding box center [553, 251] width 12 height 12
radio input "true"
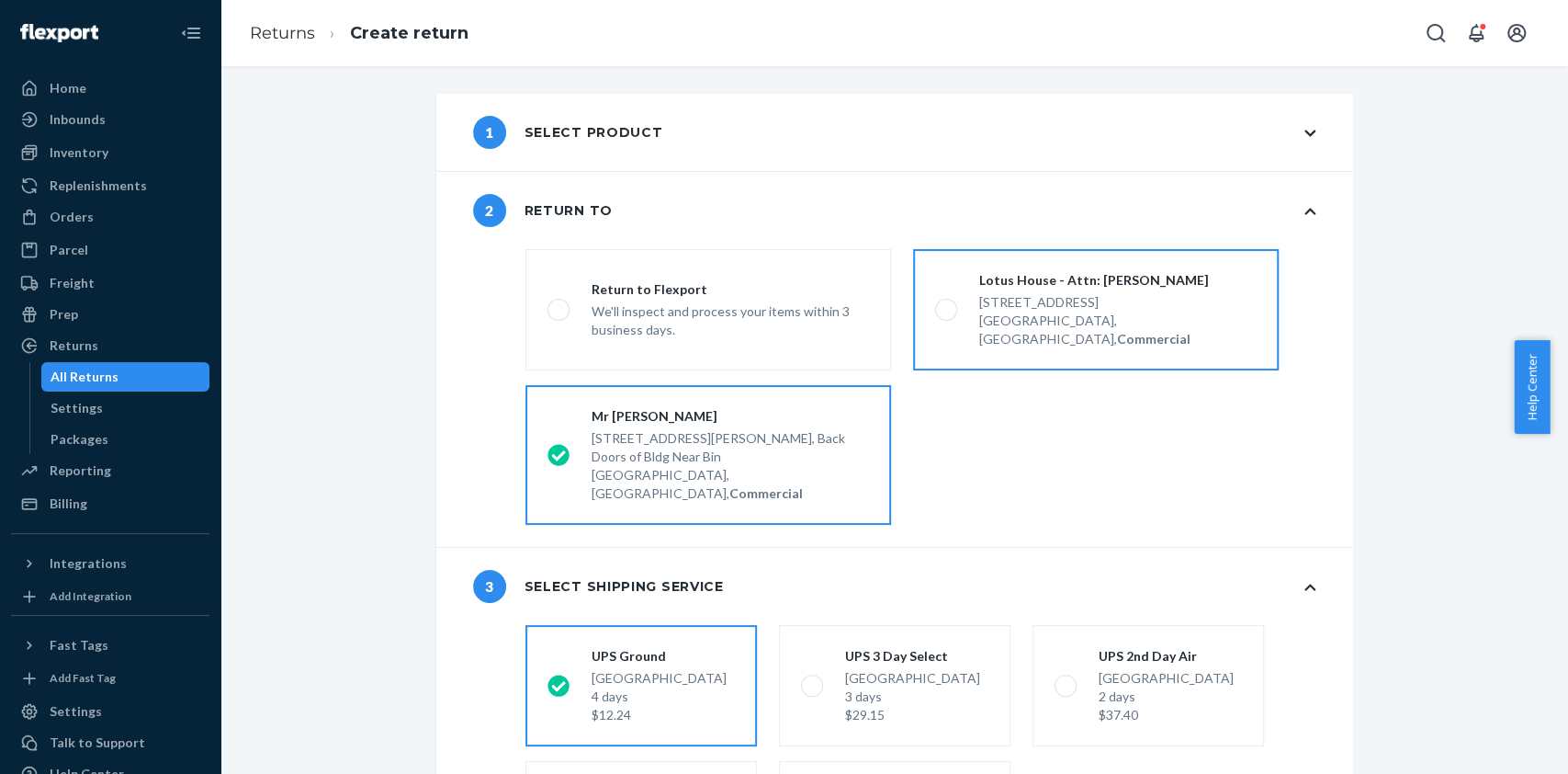
click at [1022, 306] on div "[STREET_ADDRESS]" at bounding box center [1117, 302] width 277 height 18
click at [947, 306] on input "Lotus House - Attn: [PERSON_NAME] [STREET_ADDRESS], Commercial" at bounding box center [941, 310] width 12 height 12
radio input "true"
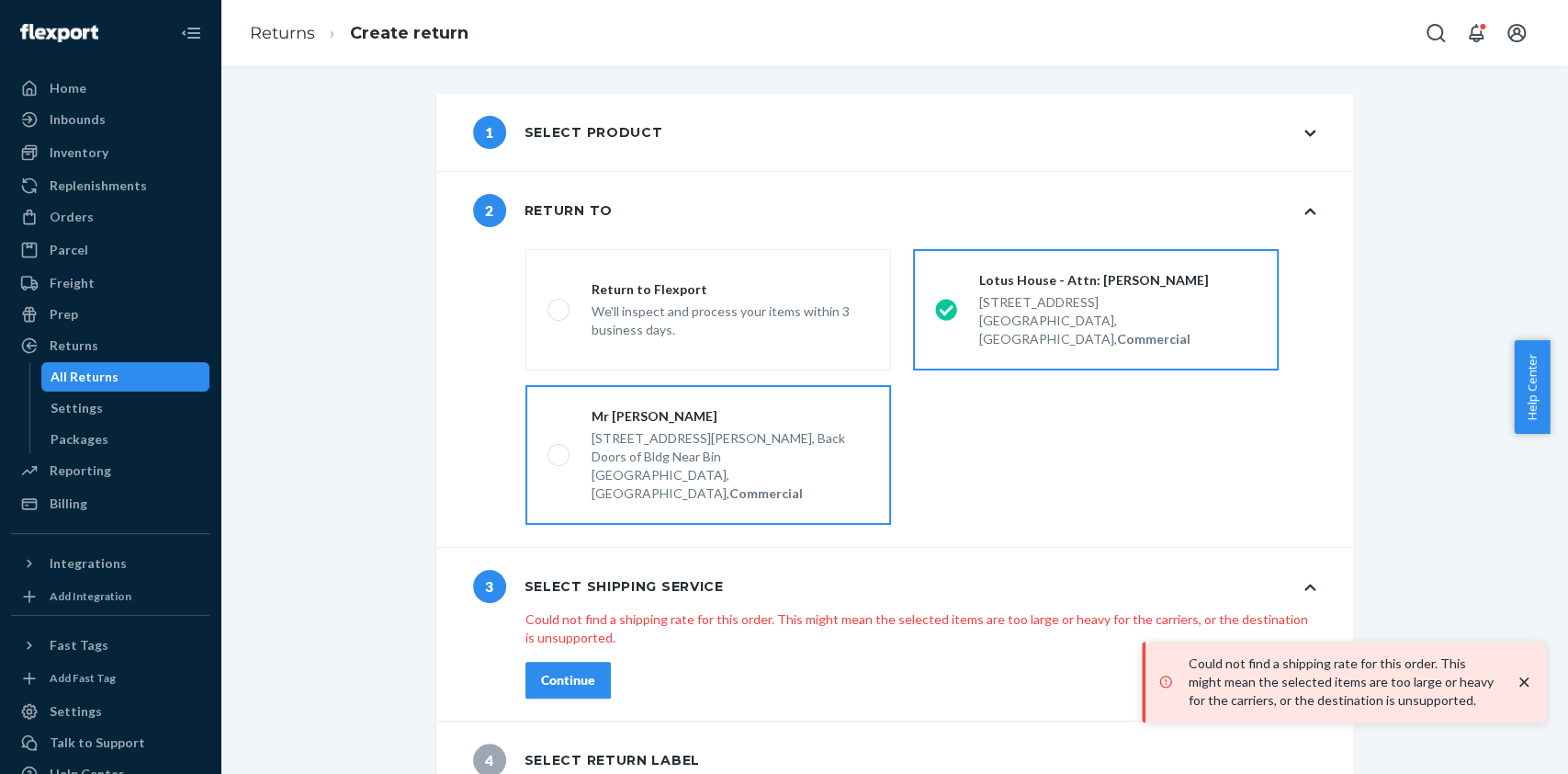
click at [747, 407] on div "Mr [PERSON_NAME]" at bounding box center [730, 416] width 277 height 18
click at [559, 450] on input "Mr [PERSON_NAME] [STREET_ADDRESS][PERSON_NAME], Commercial" at bounding box center [553, 455] width 12 height 12
radio input "true"
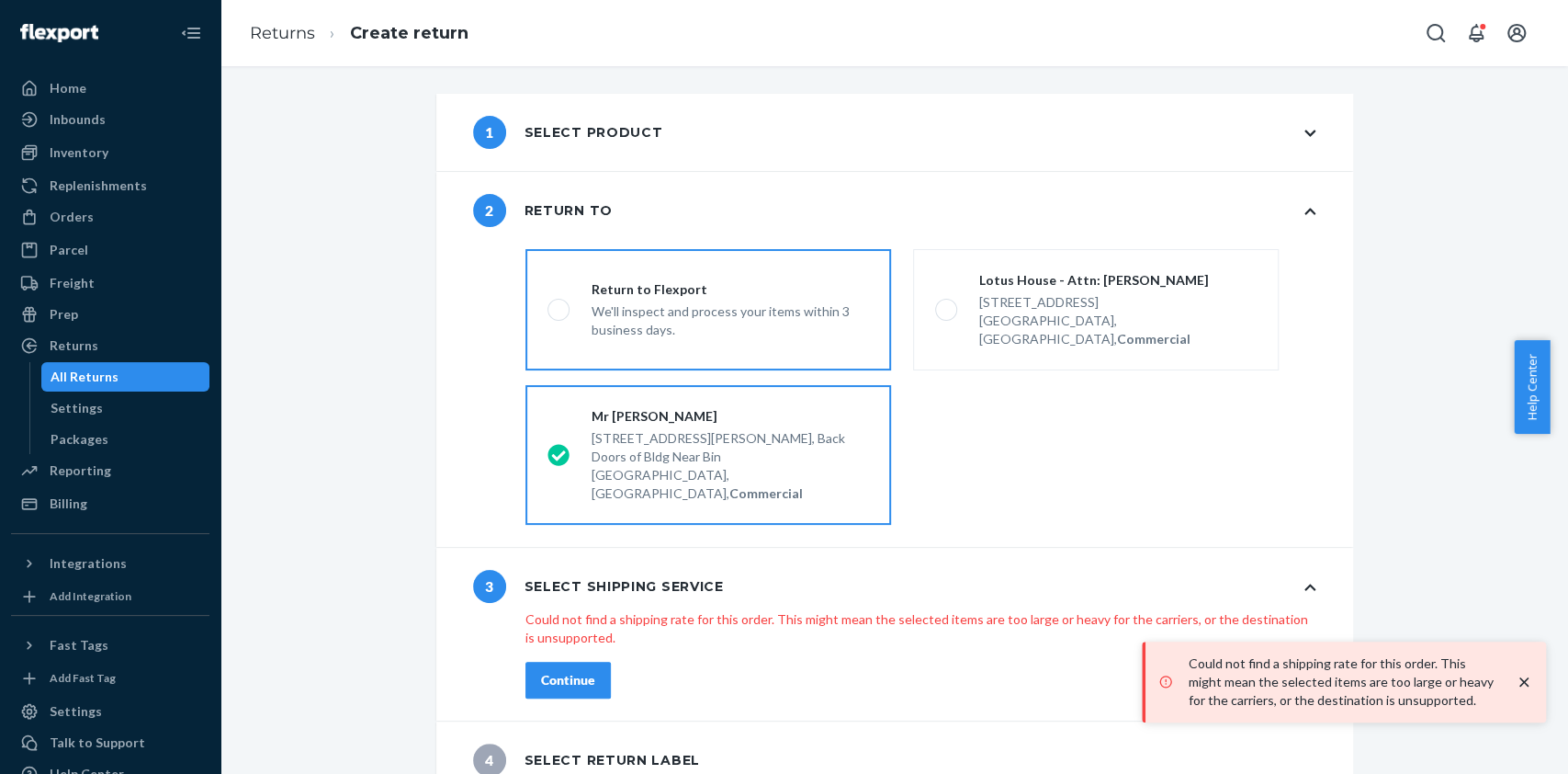
click at [817, 280] on div "Return to Flexport" at bounding box center [730, 289] width 277 height 18
click at [559, 304] on input "Return to Flexport We'll inspect and process your items within 3 business days." at bounding box center [553, 310] width 12 height 12
radio input "true"
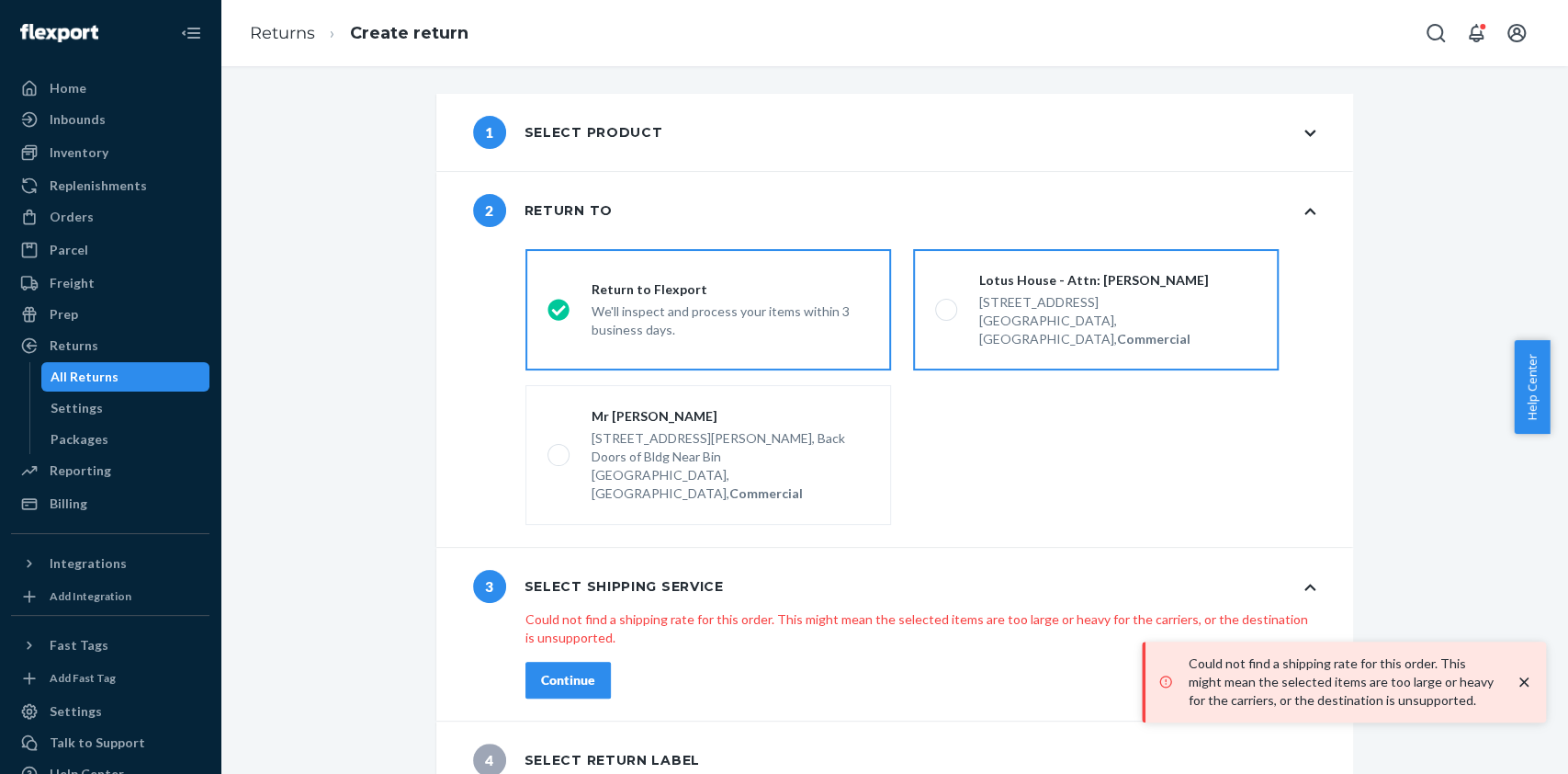
click at [957, 286] on div "Lotus House - Attn: [PERSON_NAME] [STREET_ADDRESS], Commercial" at bounding box center [1106, 310] width 299 height 77
click at [947, 304] on input "Lotus House - Attn: [PERSON_NAME] [STREET_ADDRESS], Commercial" at bounding box center [941, 310] width 12 height 12
radio input "true"
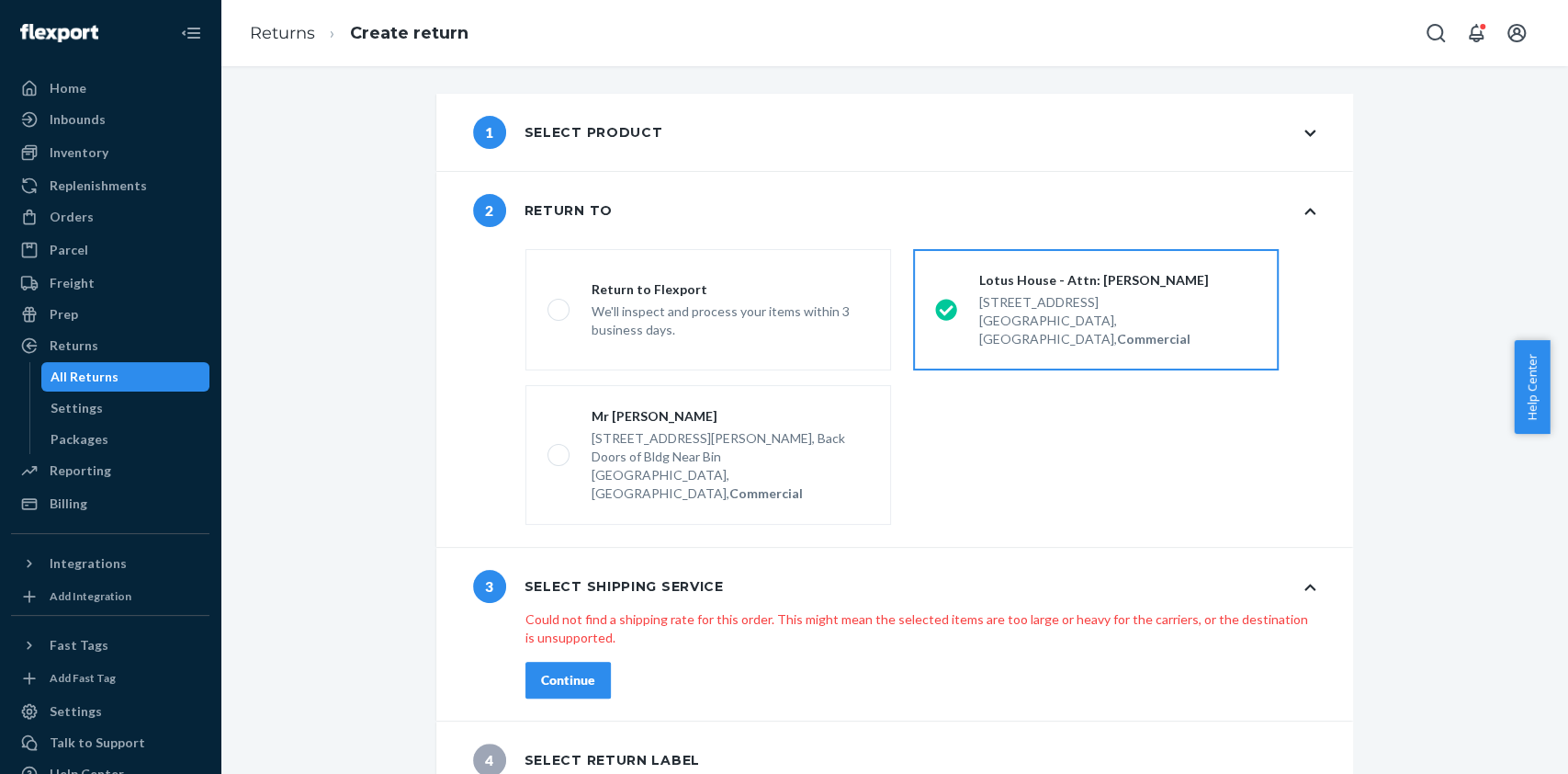
click at [563, 671] on div "Continue" at bounding box center [568, 680] width 54 height 18
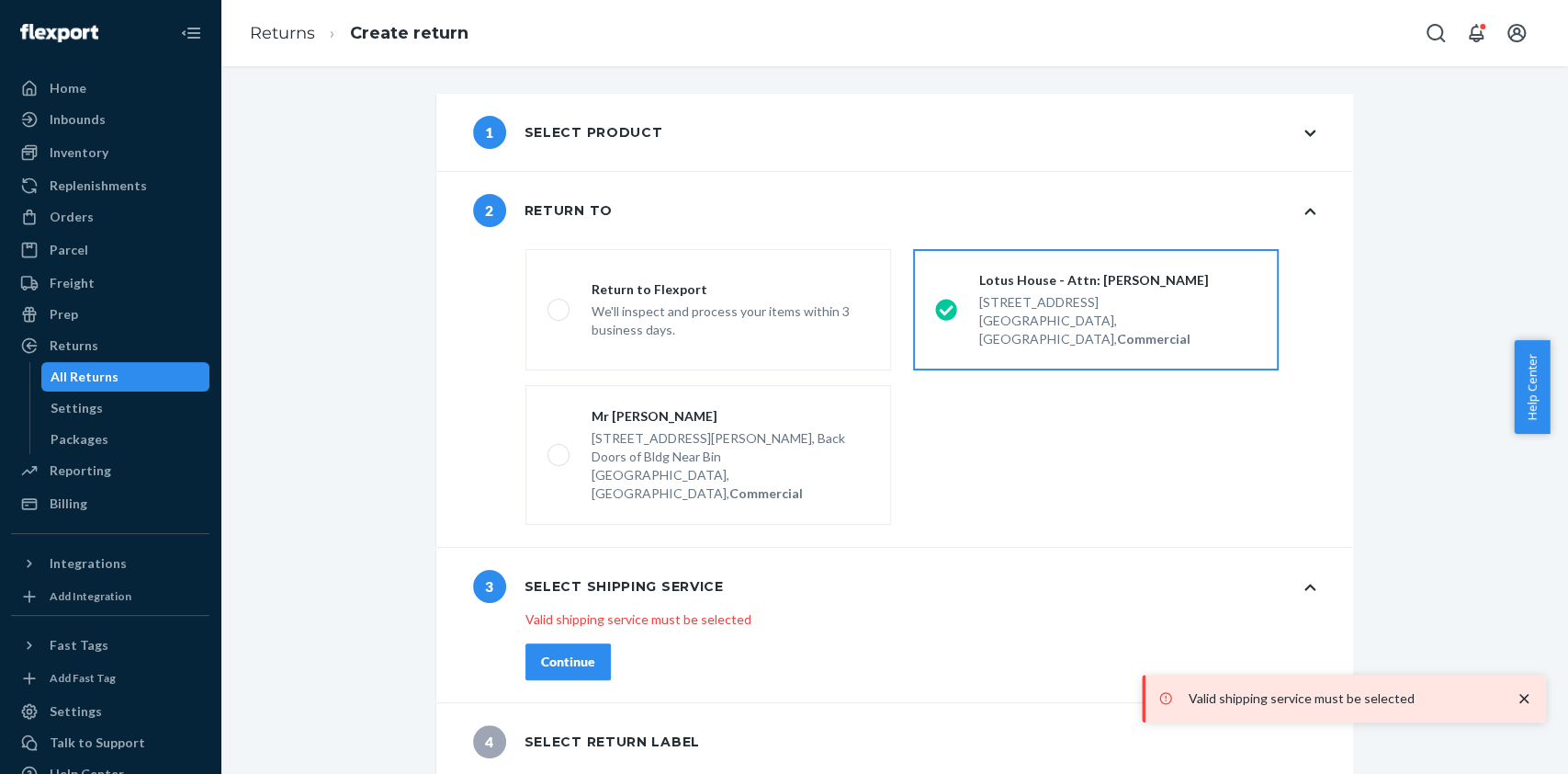
click at [563, 652] on div "Continue" at bounding box center [568, 662] width 54 height 18
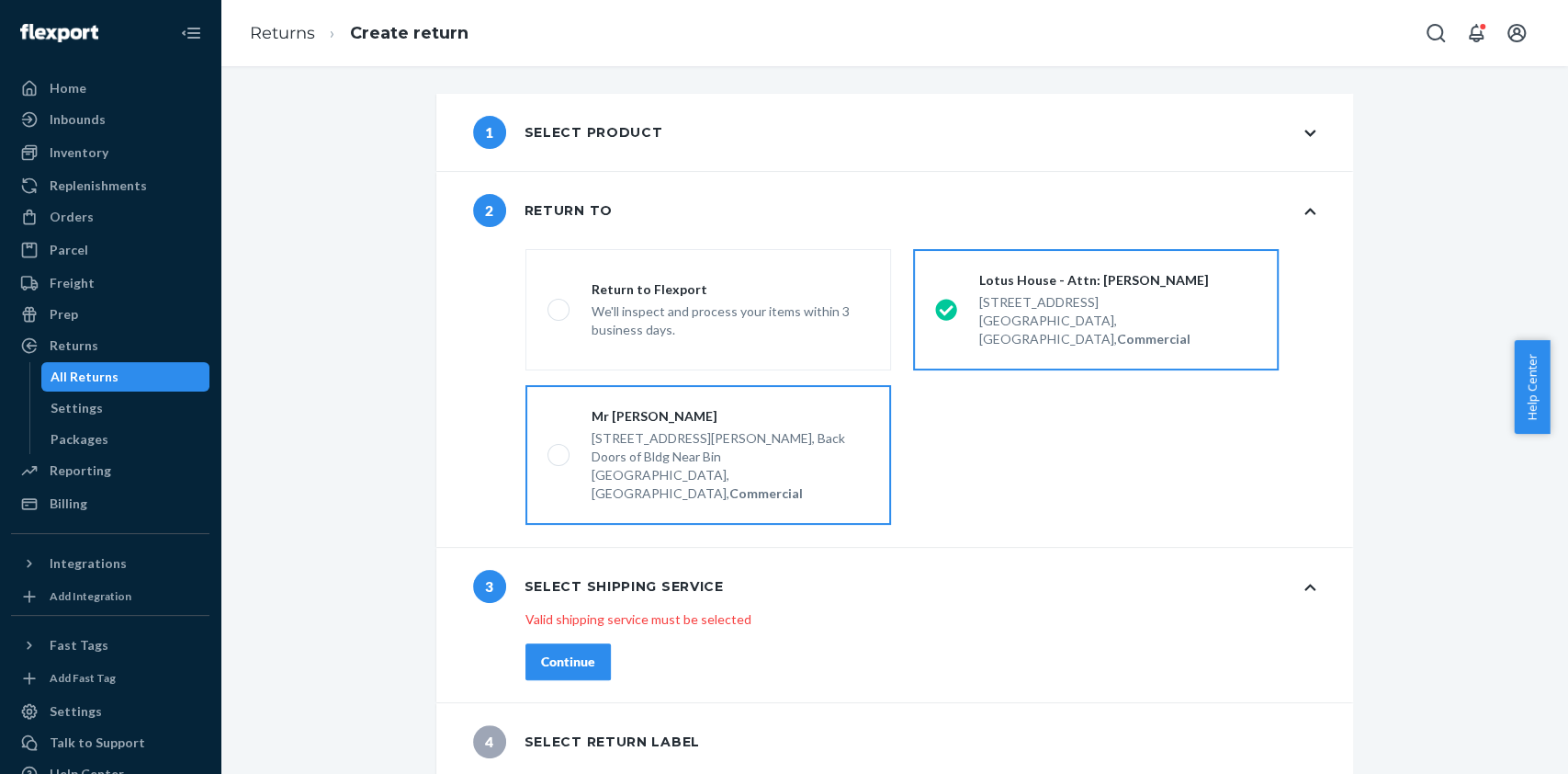
click at [743, 385] on label "Mr [PERSON_NAME] [STREET_ADDRESS][PERSON_NAME], Commercial" at bounding box center [708, 455] width 366 height 140
click at [559, 450] on input "Mr [PERSON_NAME] [STREET_ADDRESS][PERSON_NAME], Commercial" at bounding box center [553, 455] width 12 height 12
radio input "true"
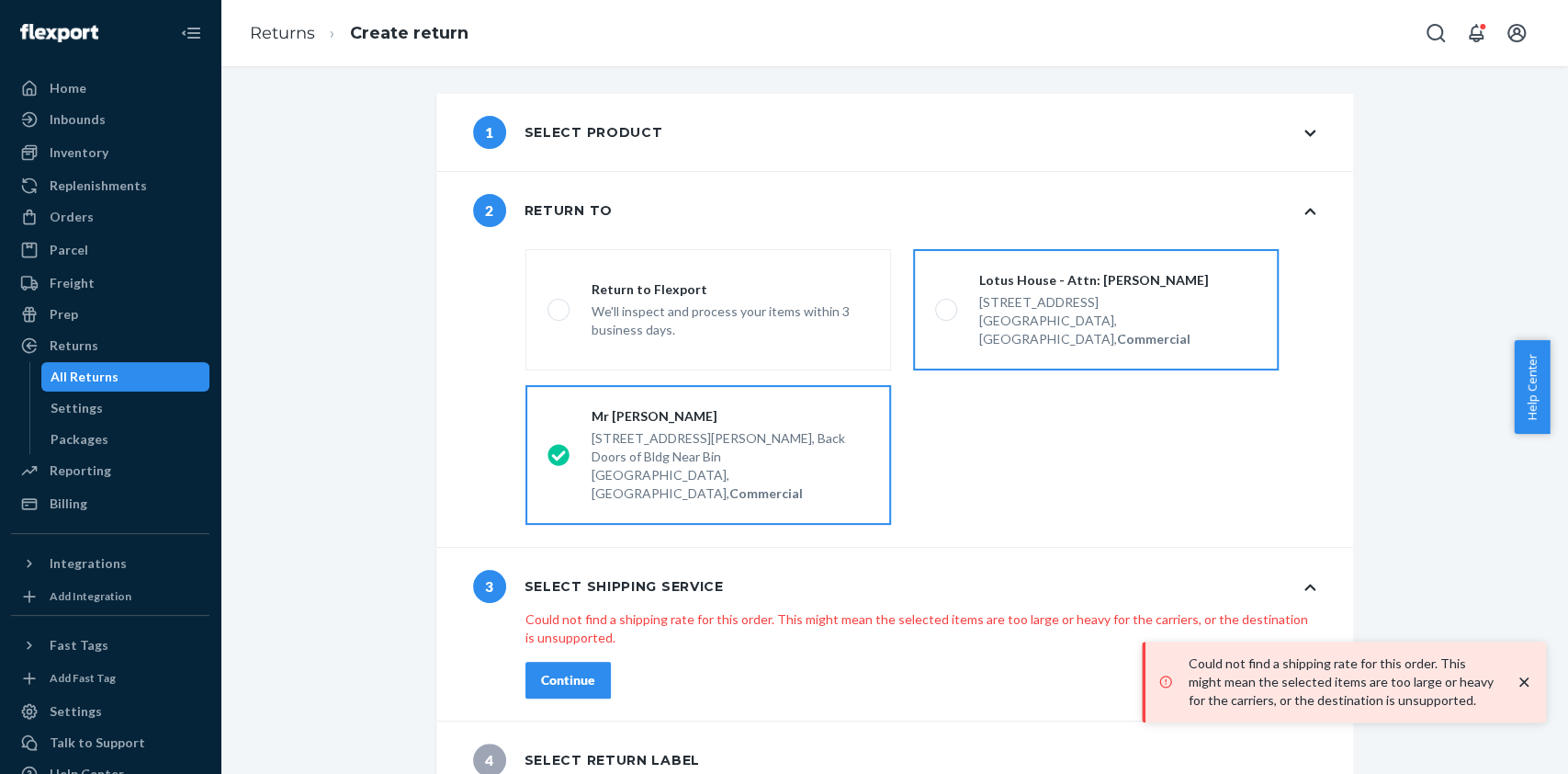
click at [1096, 306] on div "[STREET_ADDRESS]" at bounding box center [1117, 302] width 277 height 18
click at [947, 306] on input "Lotus House - Attn: [PERSON_NAME] [STREET_ADDRESS], Commercial" at bounding box center [941, 310] width 12 height 12
radio input "true"
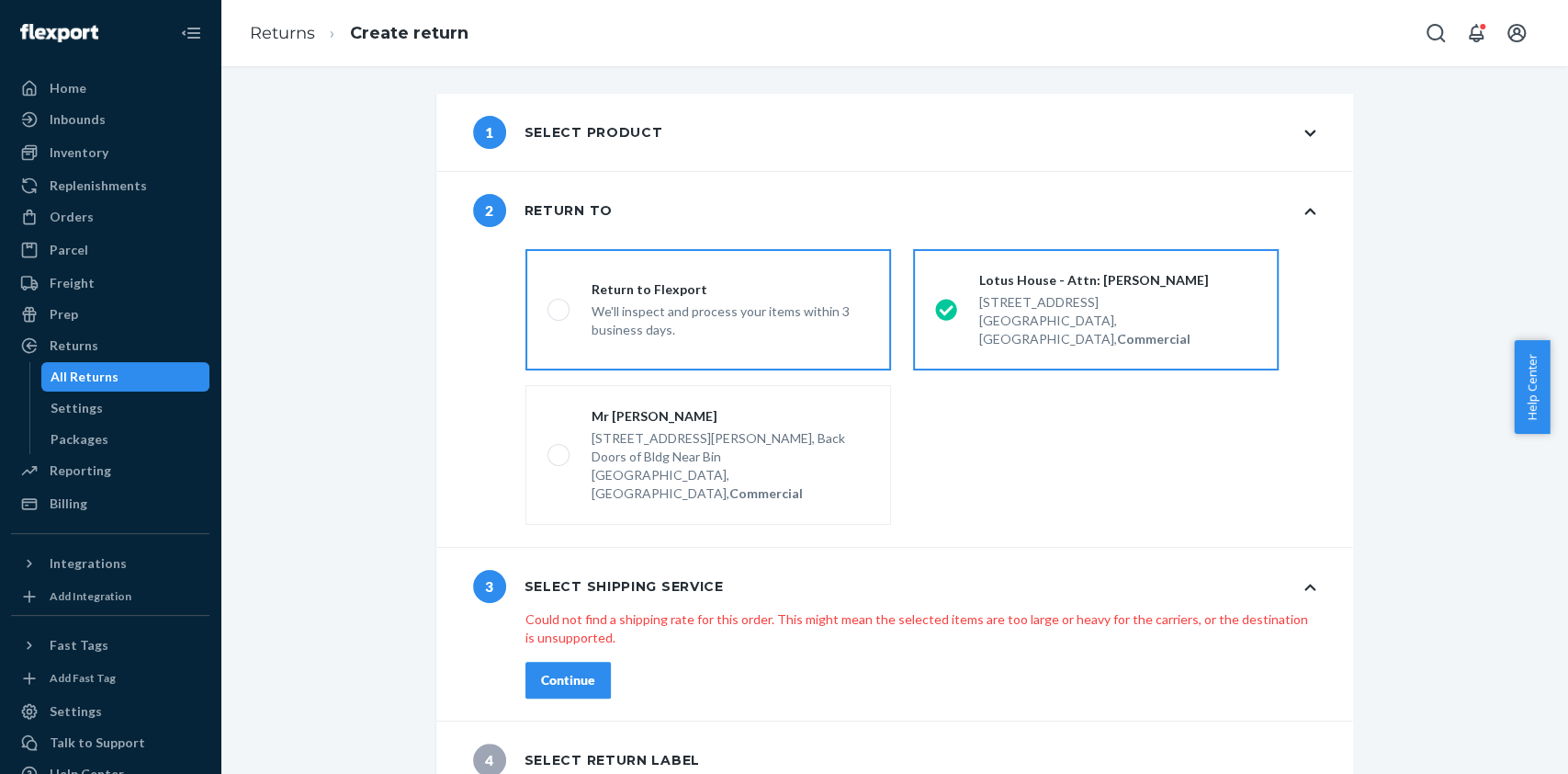
click at [735, 287] on div "Return to Flexport" at bounding box center [730, 289] width 277 height 18
click at [559, 304] on input "Return to Flexport We'll inspect and process your items within 3 business days." at bounding box center [553, 310] width 12 height 12
radio input "true"
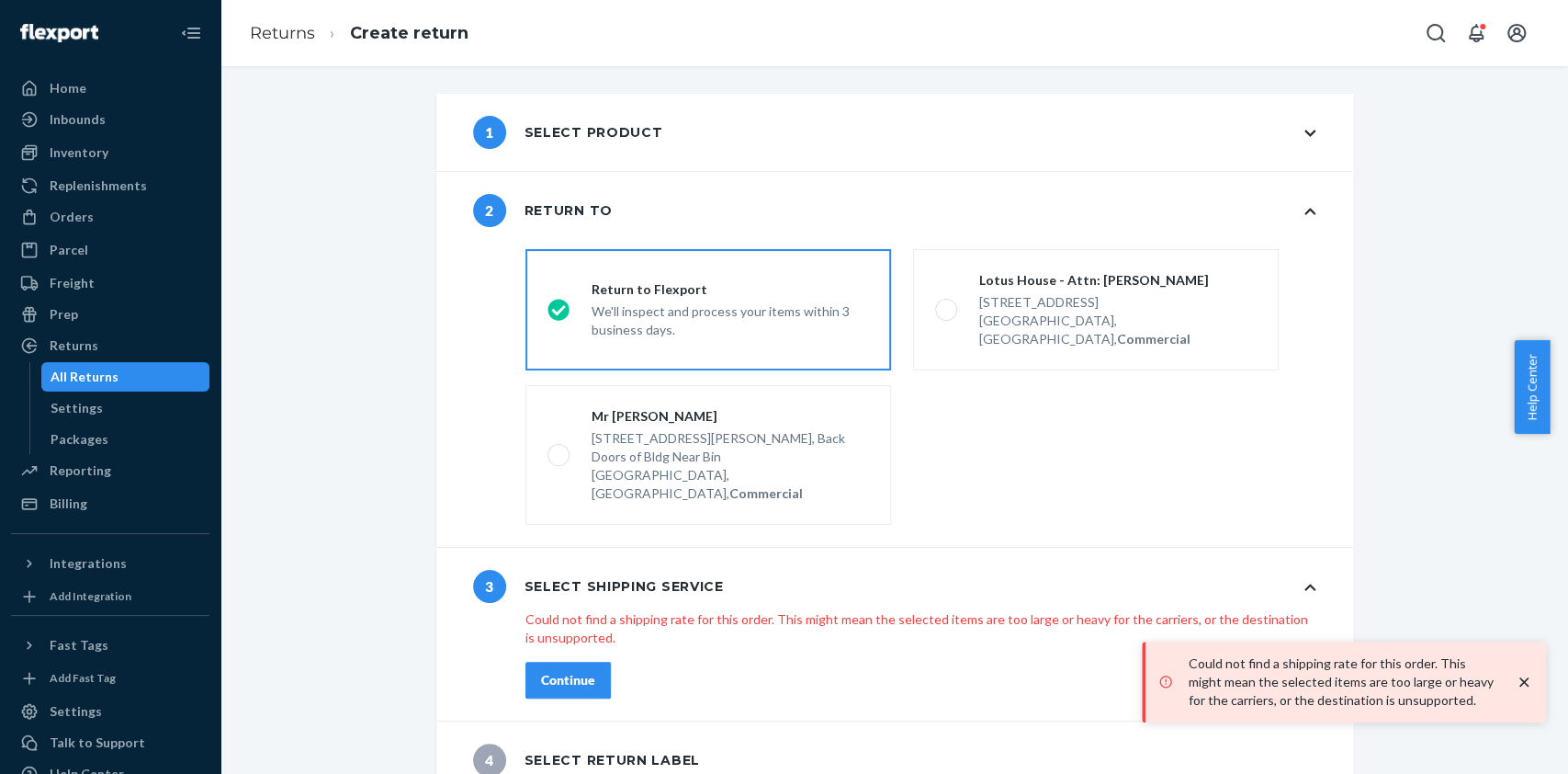
click at [1049, 144] on div "1 Select product" at bounding box center [895, 133] width 917 height 77
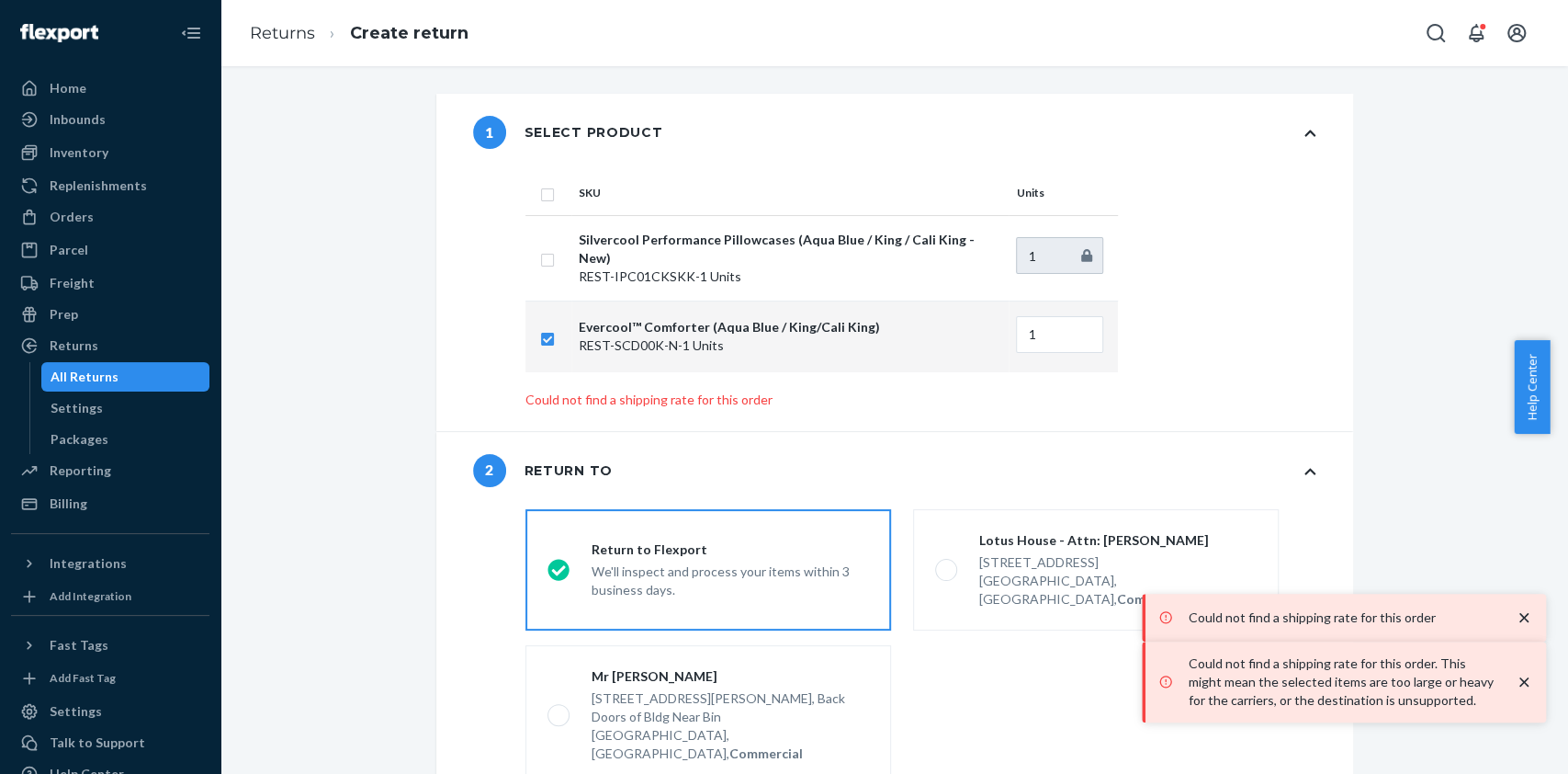
scroll to position [214, 0]
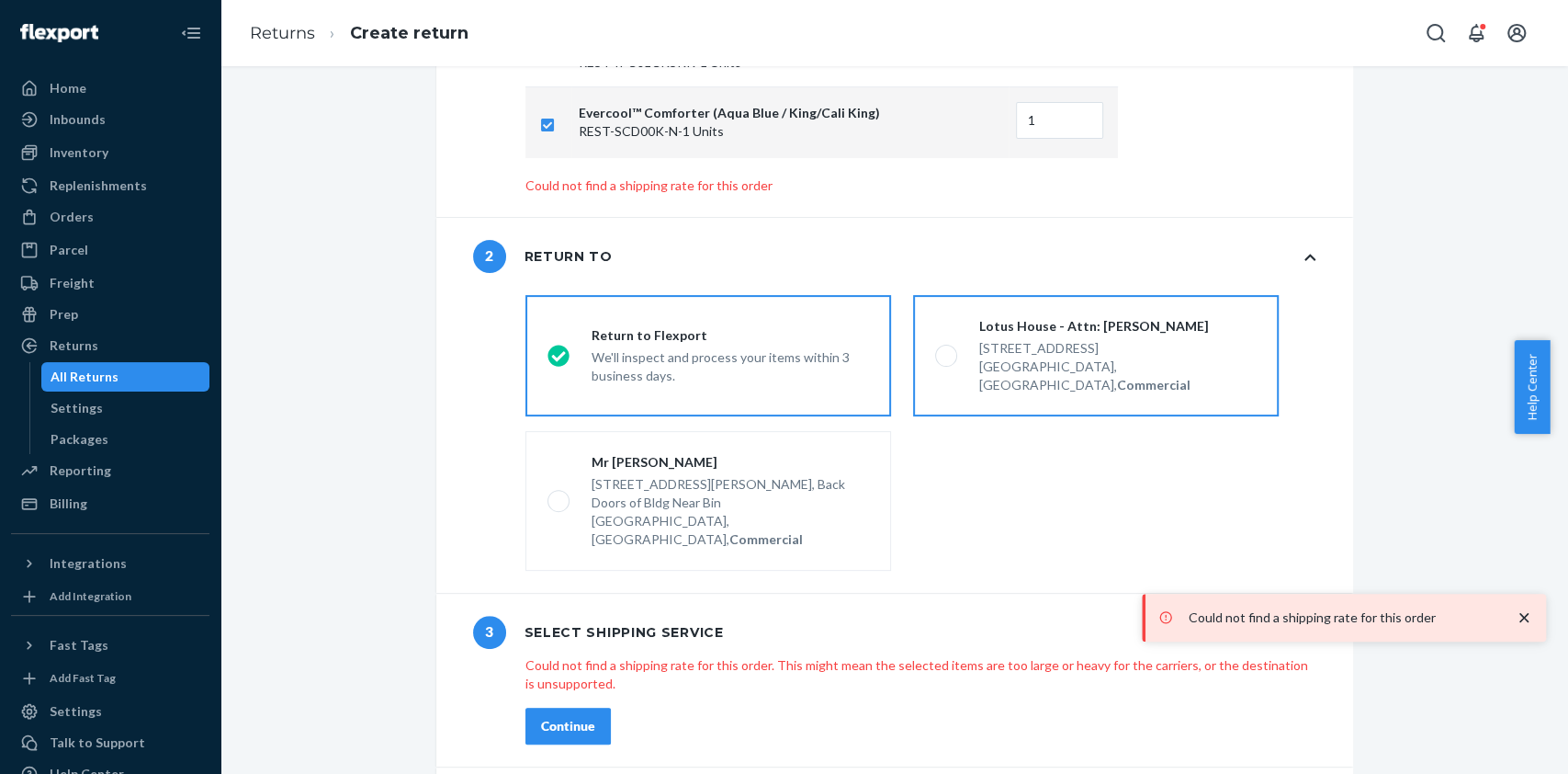
click at [1050, 368] on label "Lotus House - Attn: [PERSON_NAME] [STREET_ADDRESS], Commercial" at bounding box center [1095, 356] width 366 height 122
click at [947, 361] on input "Lotus House - Attn: [PERSON_NAME] [STREET_ADDRESS], Commercial" at bounding box center [941, 355] width 12 height 12
radio input "true"
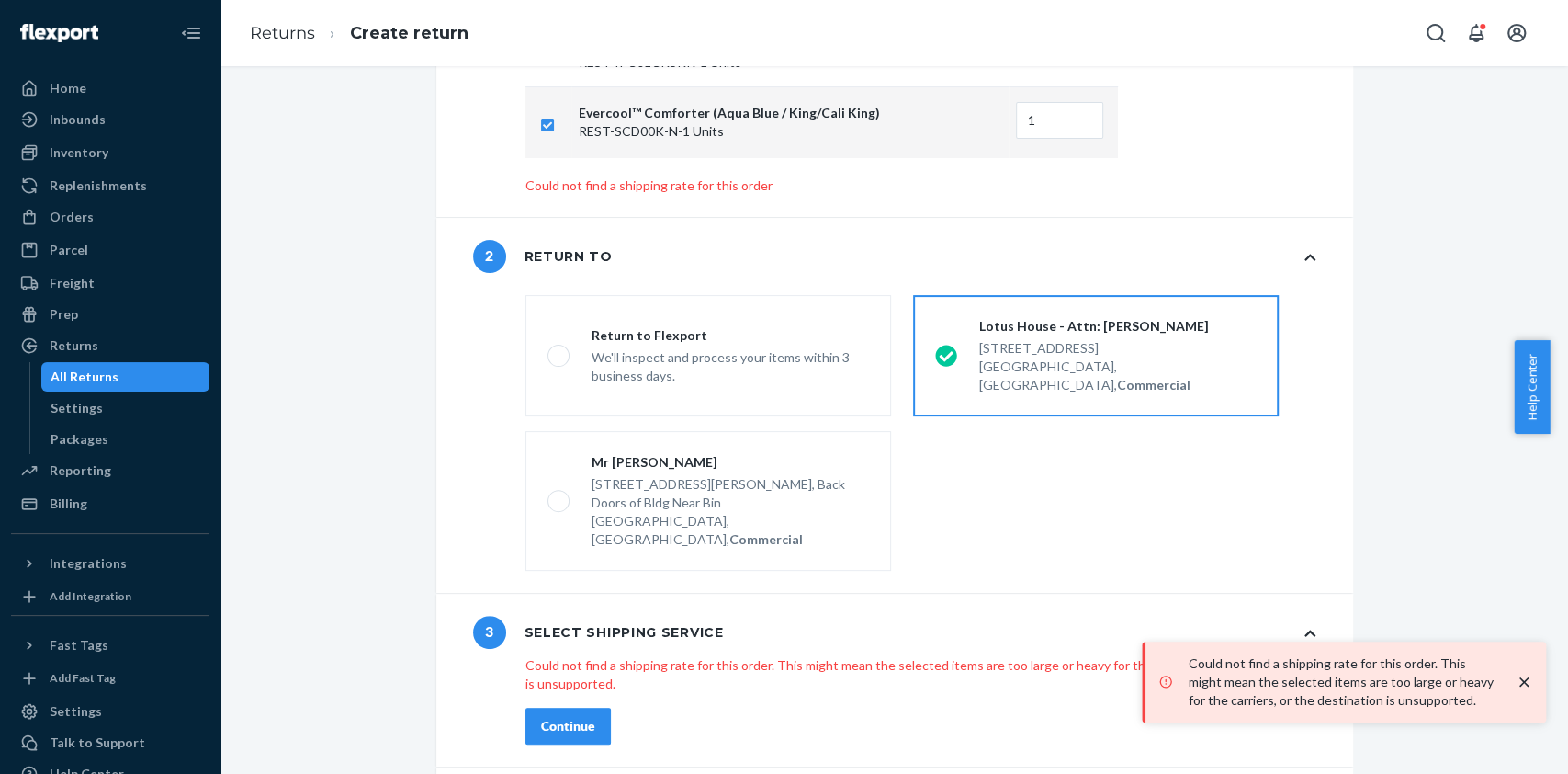
click at [960, 346] on div "Lotus House - Attn: [PERSON_NAME] [STREET_ADDRESS], Commercial" at bounding box center [1106, 356] width 299 height 77
click at [947, 349] on input "Lotus House - Attn: [PERSON_NAME] [STREET_ADDRESS], Commercial" at bounding box center [941, 355] width 12 height 12
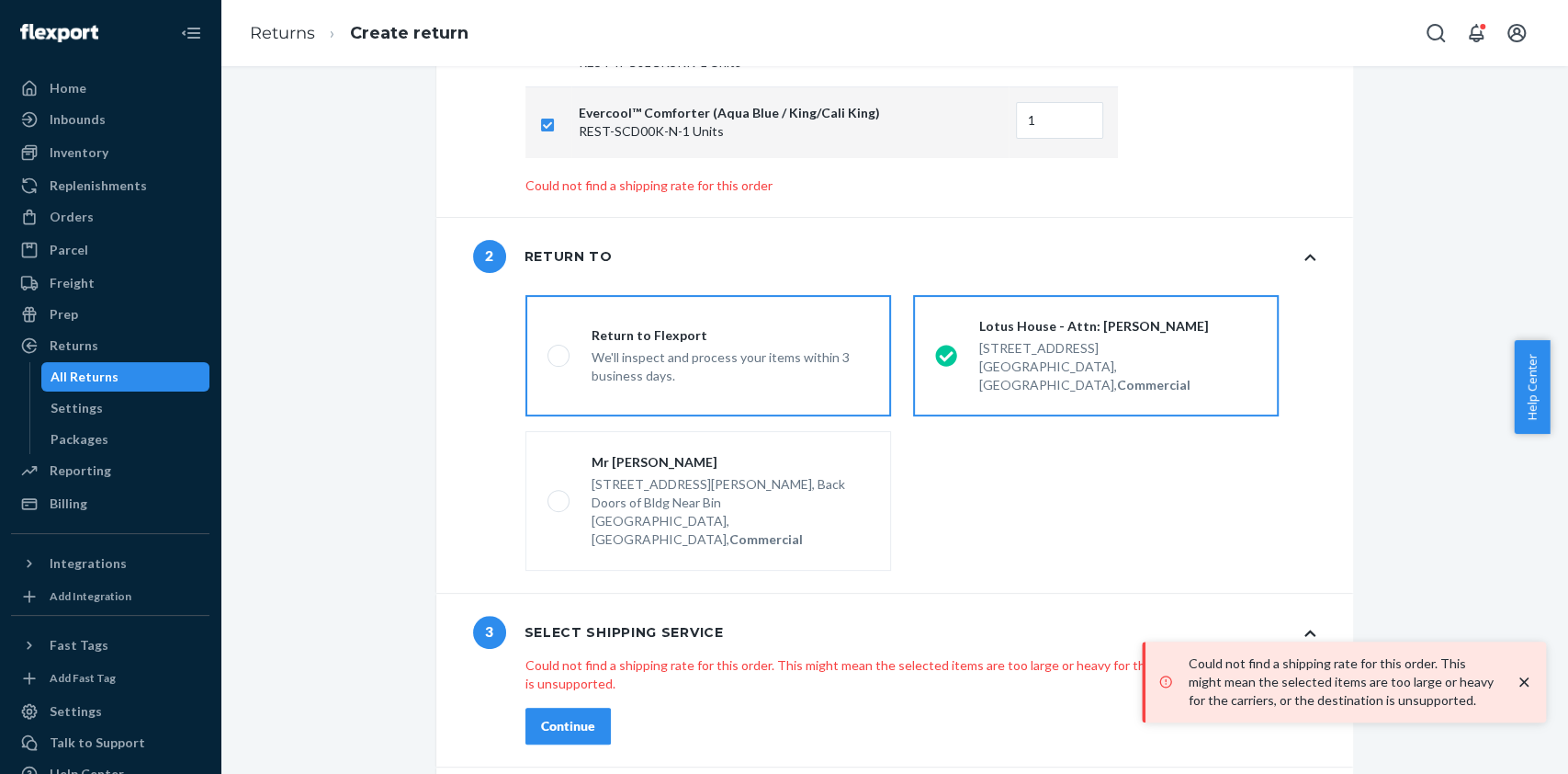
click at [720, 349] on div "We'll inspect and process your items within 3 business days." at bounding box center [730, 365] width 277 height 41
click at [559, 349] on input "Return to Flexport We'll inspect and process your items within 3 business days." at bounding box center [553, 355] width 12 height 12
radio input "true"
click at [991, 362] on label "Lotus House - Attn: [PERSON_NAME] [STREET_ADDRESS], Commercial" at bounding box center [1095, 356] width 366 height 122
click at [947, 361] on input "Lotus House - Attn: [PERSON_NAME] [STREET_ADDRESS], Commercial" at bounding box center [941, 355] width 12 height 12
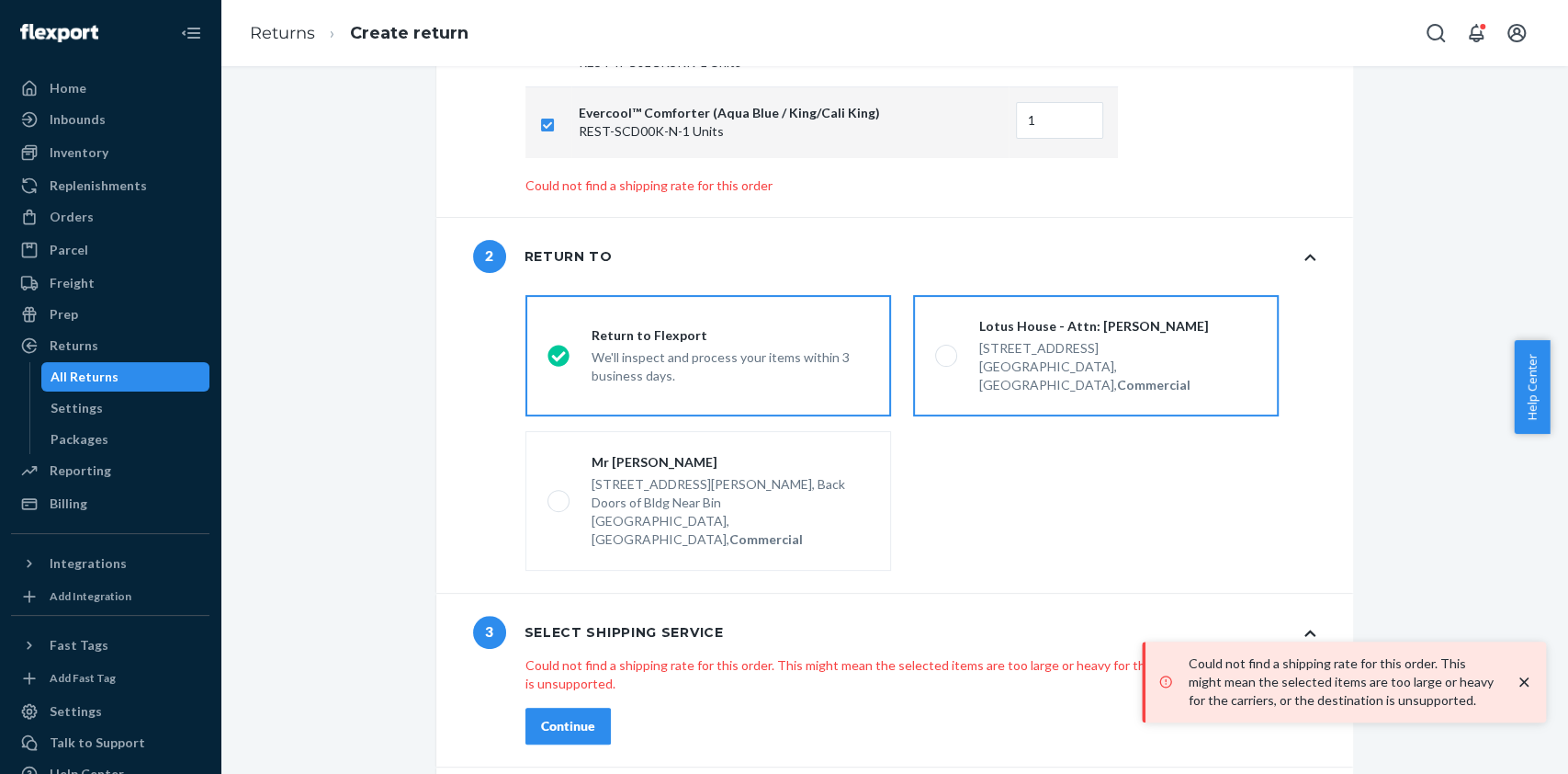
radio input "true"
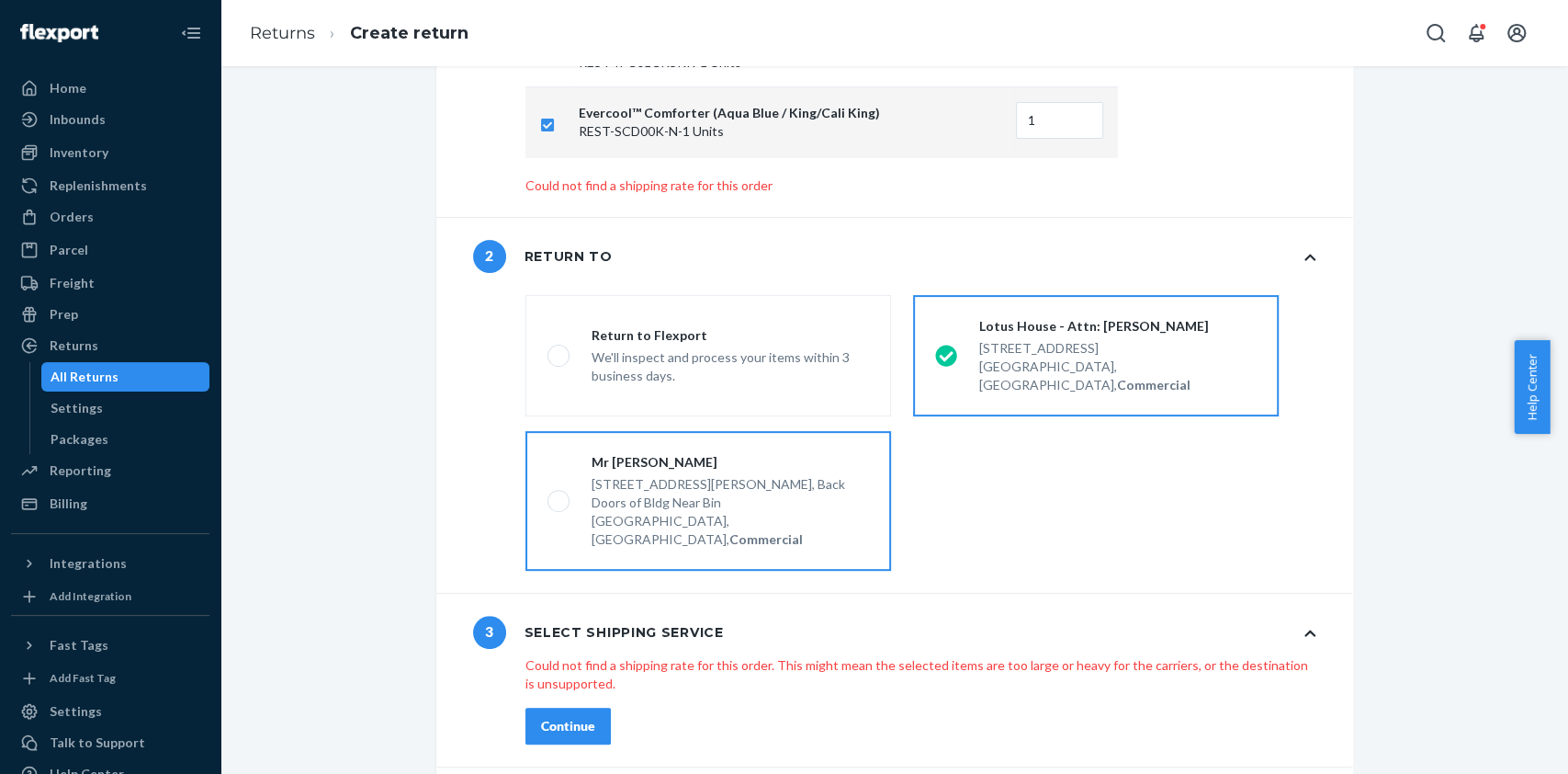
click at [784, 531] on strong "Commercial" at bounding box center [766, 538] width 74 height 16
click at [559, 495] on input "Mr [PERSON_NAME] [STREET_ADDRESS][PERSON_NAME], Commercial" at bounding box center [553, 500] width 12 height 12
radio input "true"
click at [1012, 358] on div "[GEOGRAPHIC_DATA], [GEOGRAPHIC_DATA], Commercial" at bounding box center [1117, 376] width 277 height 37
click at [947, 349] on input "Lotus House - Attn: [PERSON_NAME] [STREET_ADDRESS], Commercial" at bounding box center [941, 355] width 12 height 12
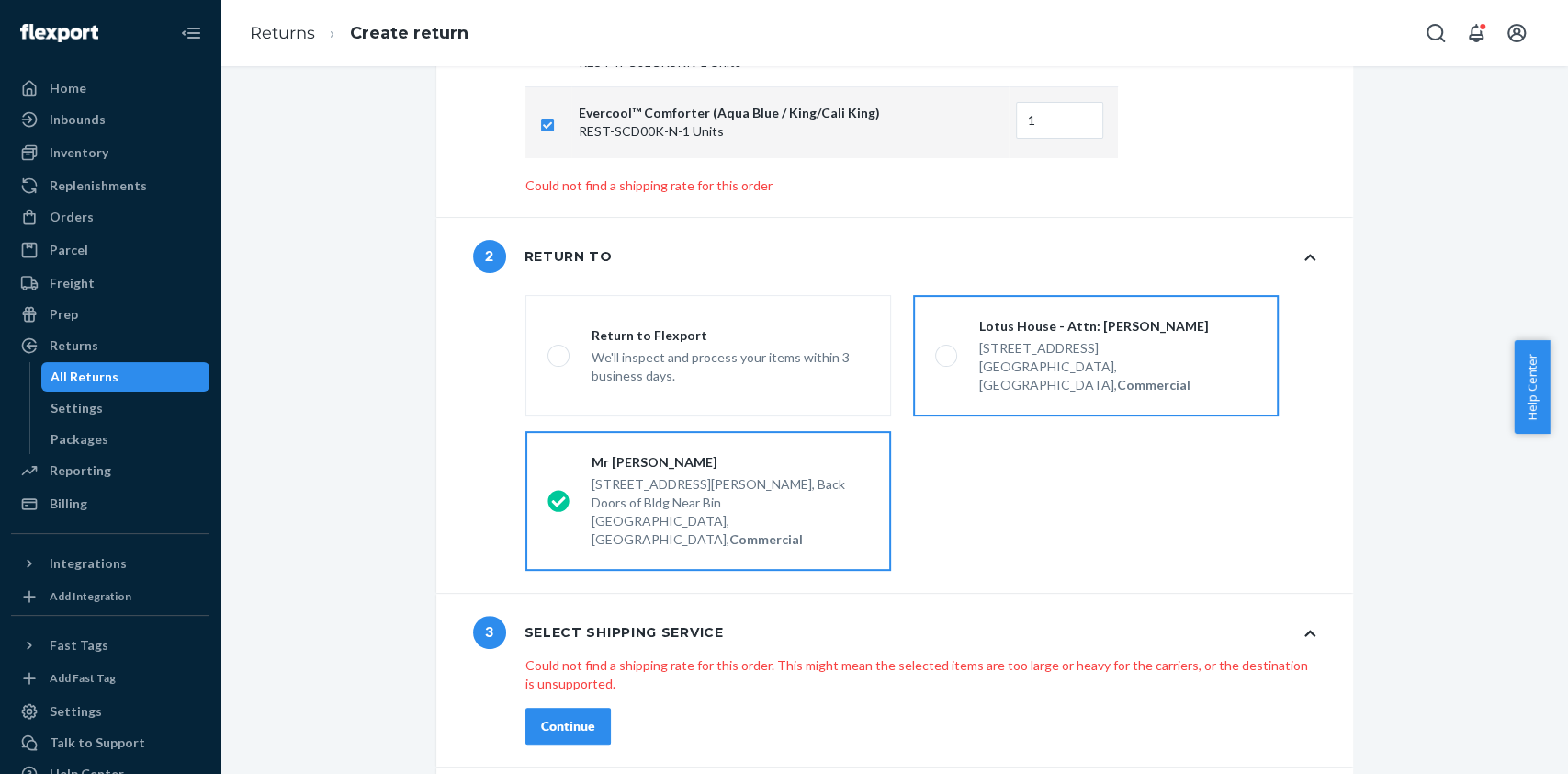
radio input "true"
